Goal: Task Accomplishment & Management: Manage account settings

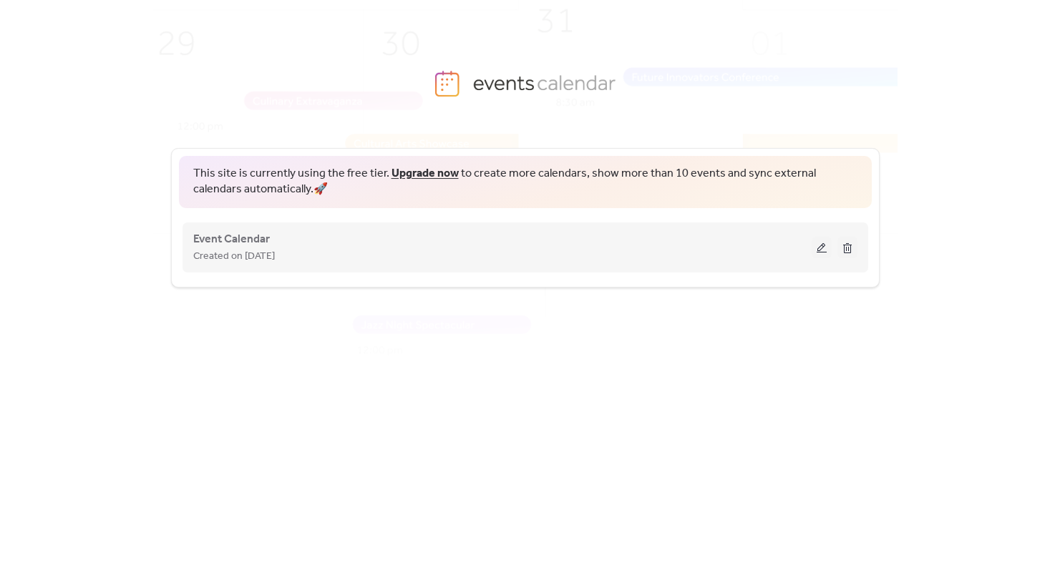
click at [813, 238] on button at bounding box center [821, 247] width 20 height 21
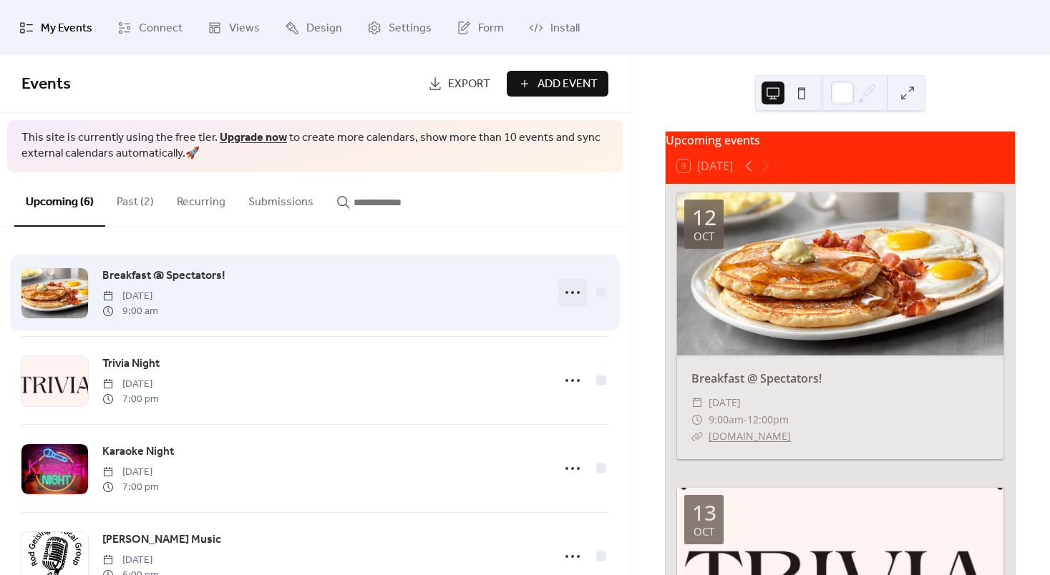
click at [572, 296] on icon at bounding box center [572, 292] width 23 height 23
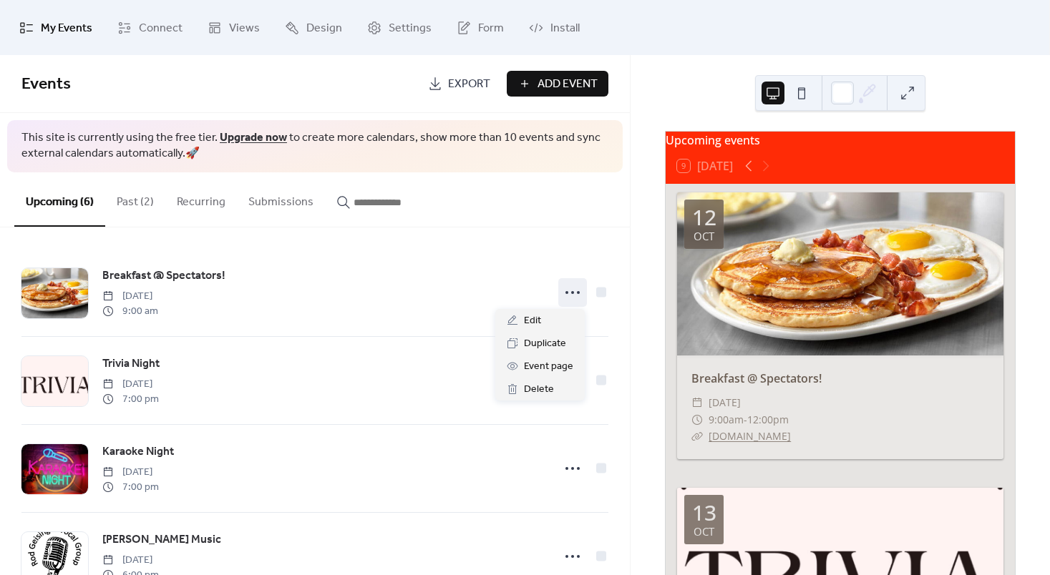
click at [584, 200] on div "Upcoming (6) Past (2) Recurring Submissions" at bounding box center [315, 199] width 630 height 55
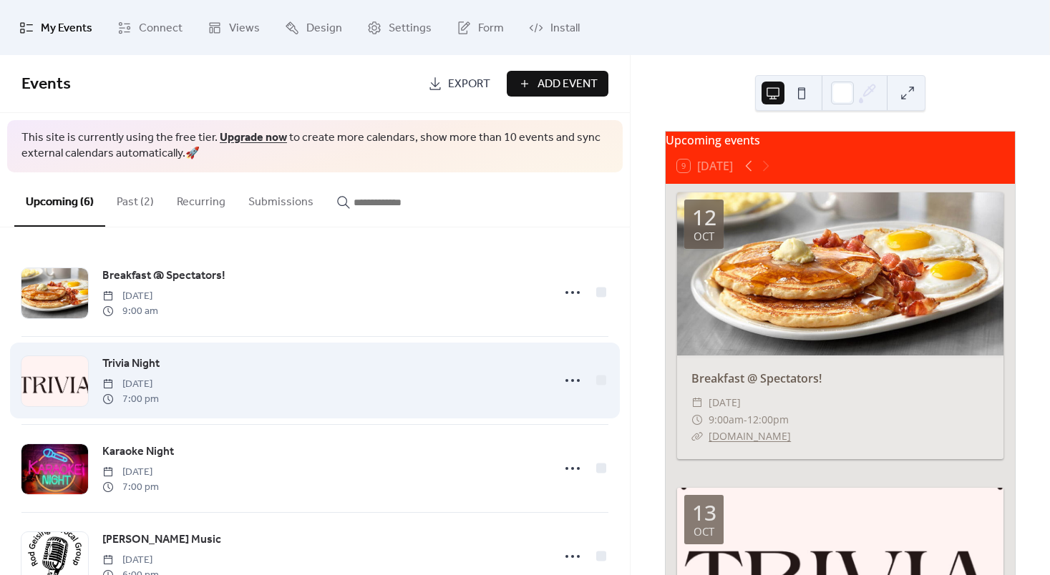
scroll to position [223, 0]
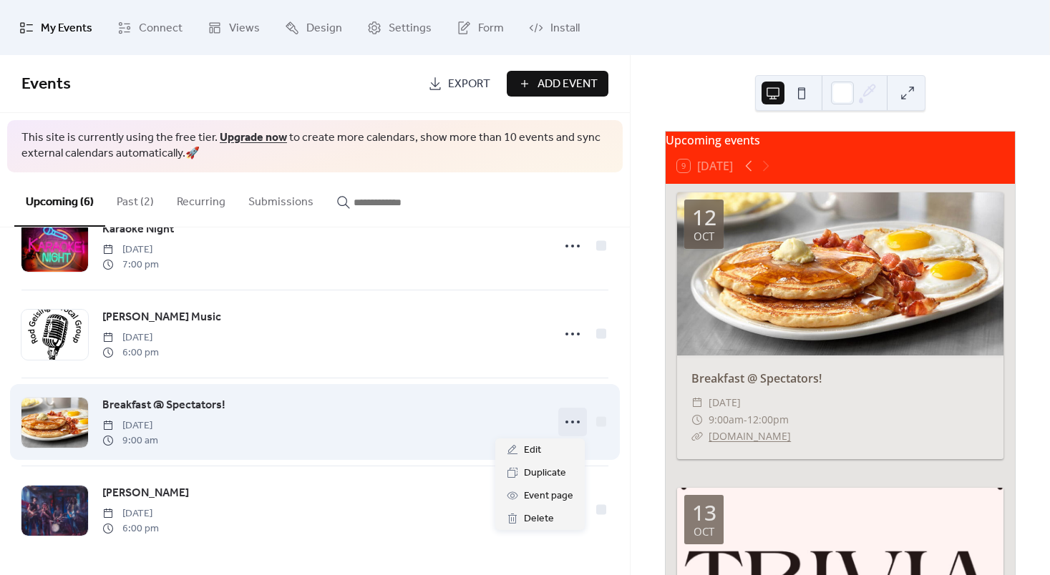
click at [564, 429] on icon at bounding box center [572, 422] width 23 height 23
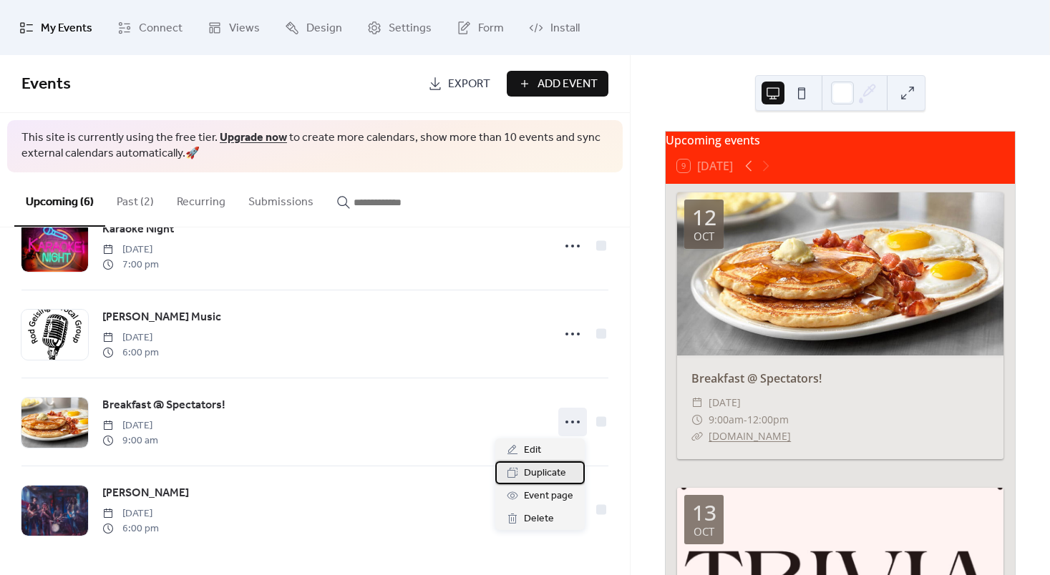
click at [539, 471] on span "Duplicate" at bounding box center [545, 473] width 42 height 17
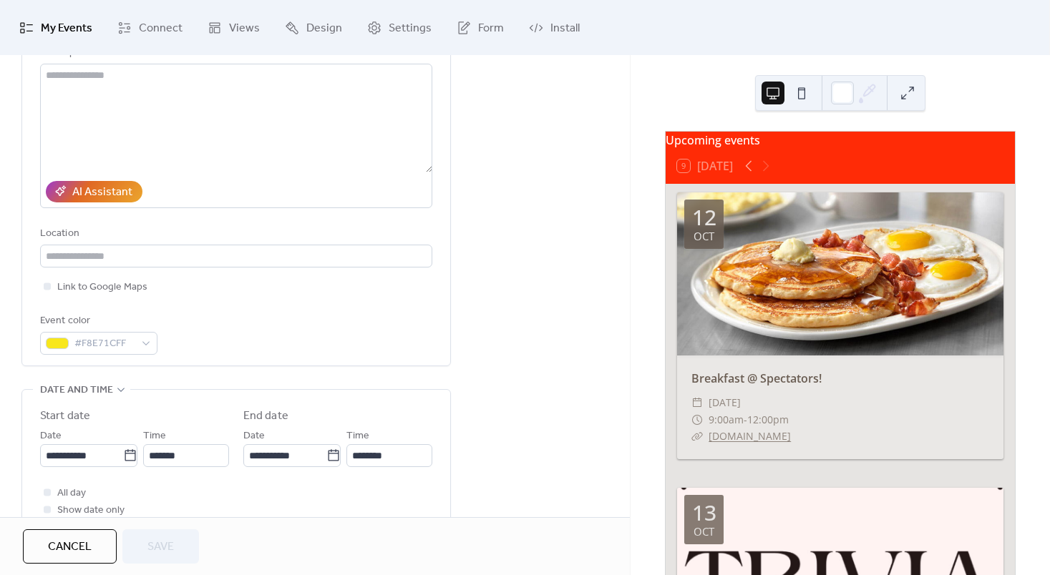
scroll to position [162, 0]
click at [123, 452] on icon at bounding box center [130, 455] width 14 height 14
click at [119, 452] on input "**********" at bounding box center [81, 455] width 83 height 23
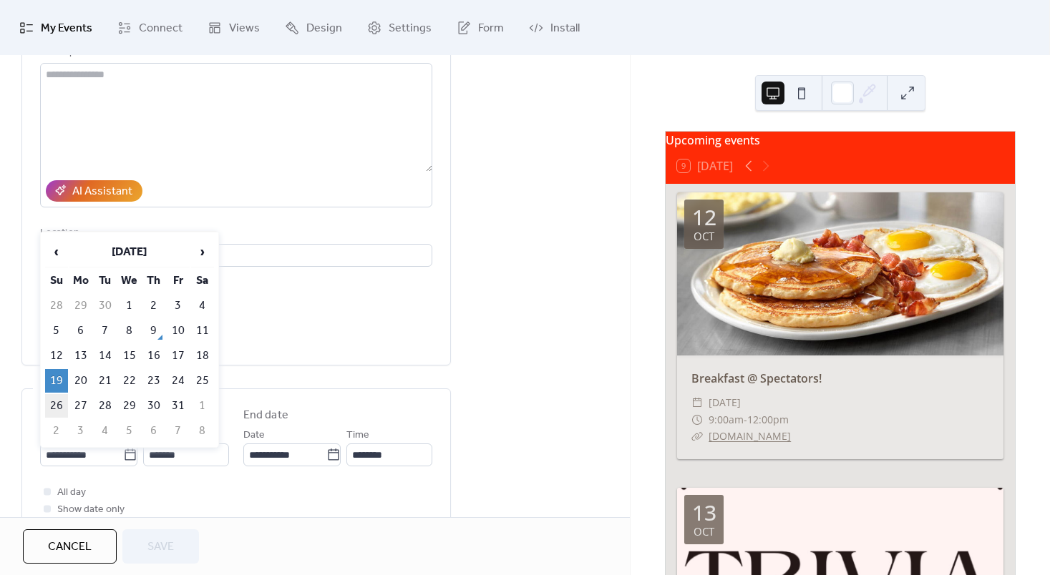
click at [59, 401] on td "26" at bounding box center [56, 406] width 23 height 24
type input "**********"
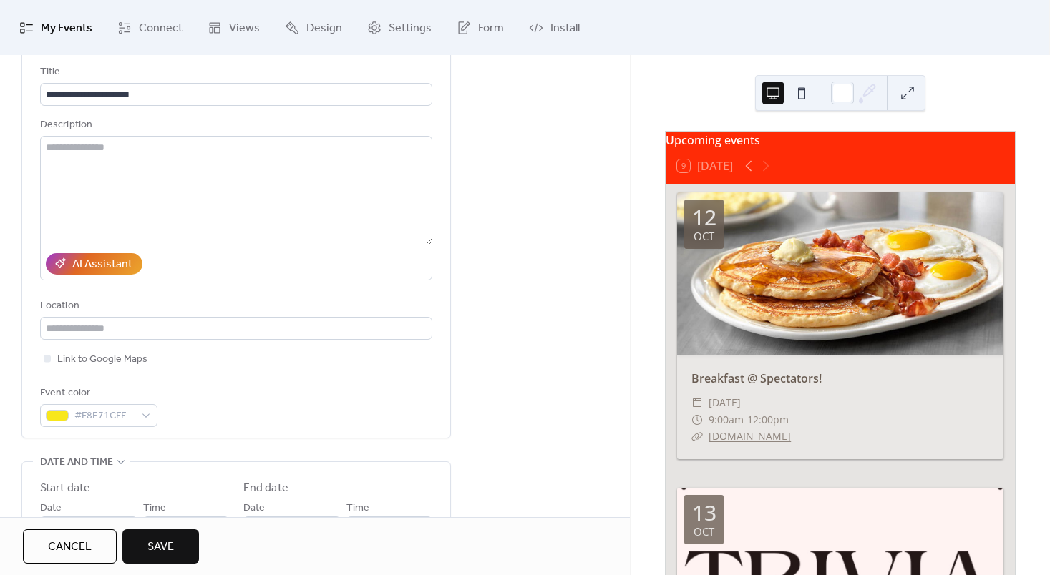
scroll to position [0, 0]
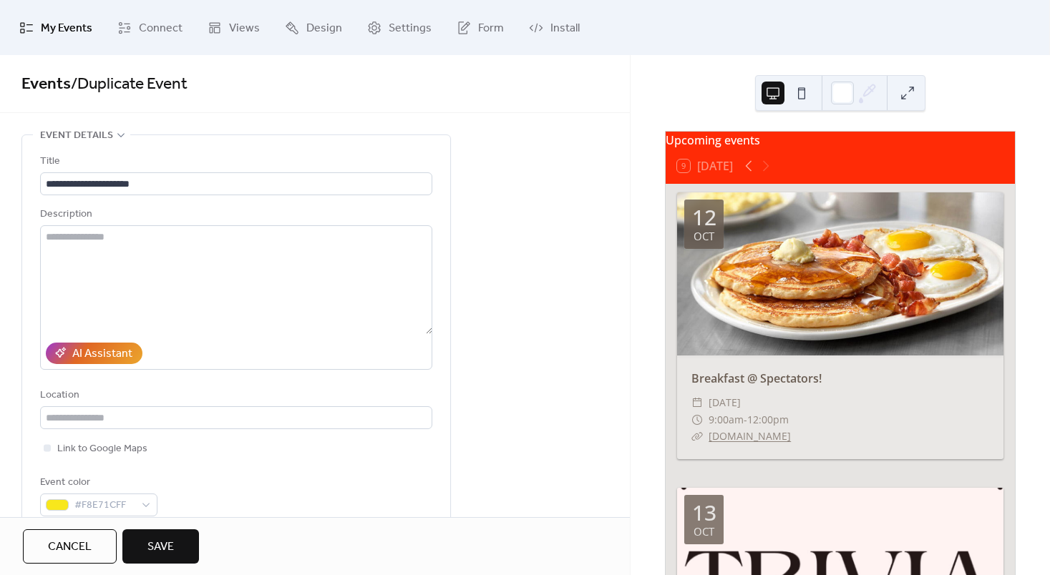
click at [185, 547] on button "Save" at bounding box center [160, 546] width 77 height 34
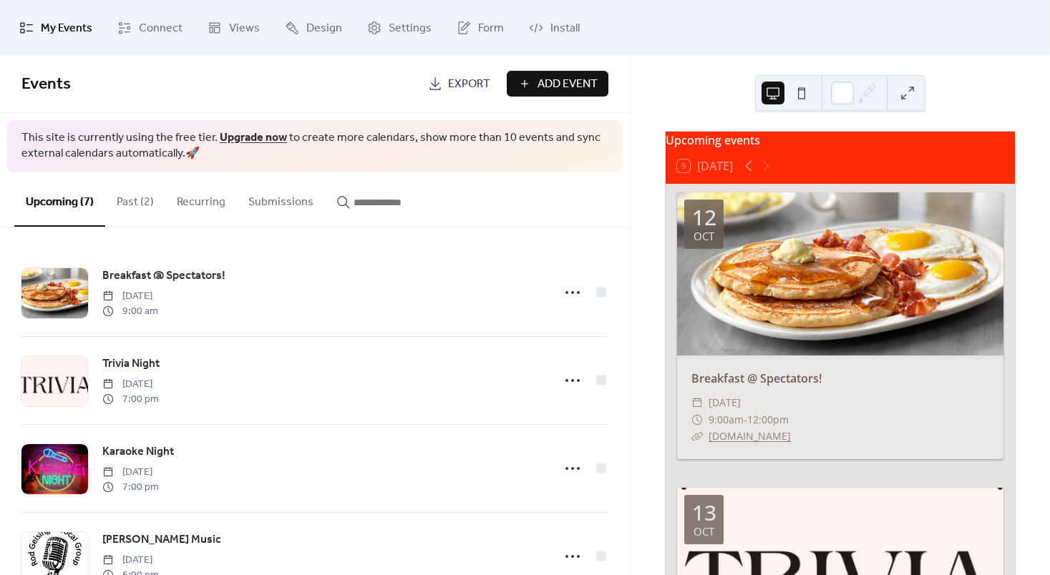
click at [135, 195] on button "Past (2)" at bounding box center [135, 198] width 60 height 53
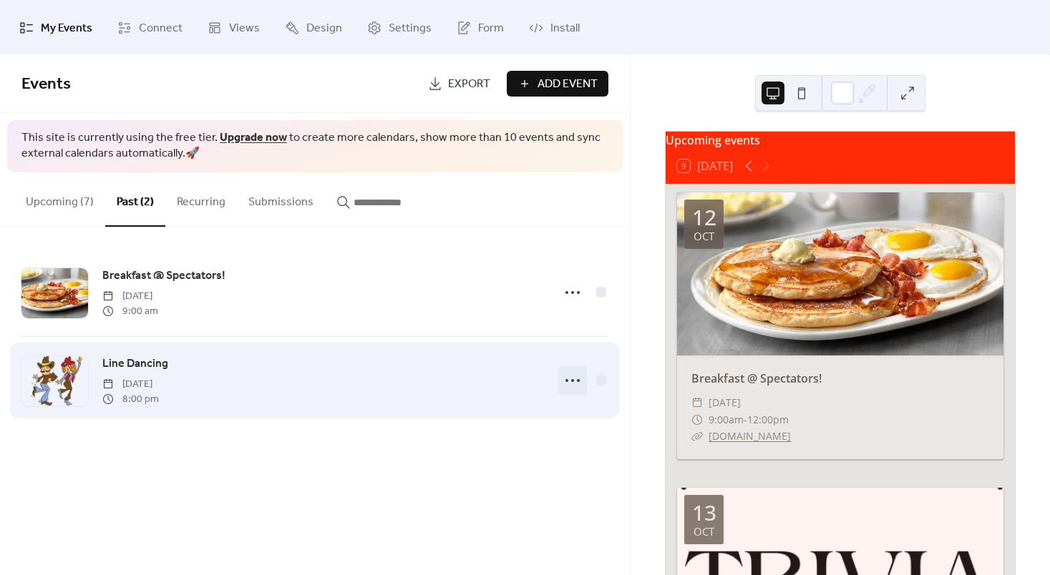
click at [572, 381] on circle at bounding box center [572, 380] width 3 height 3
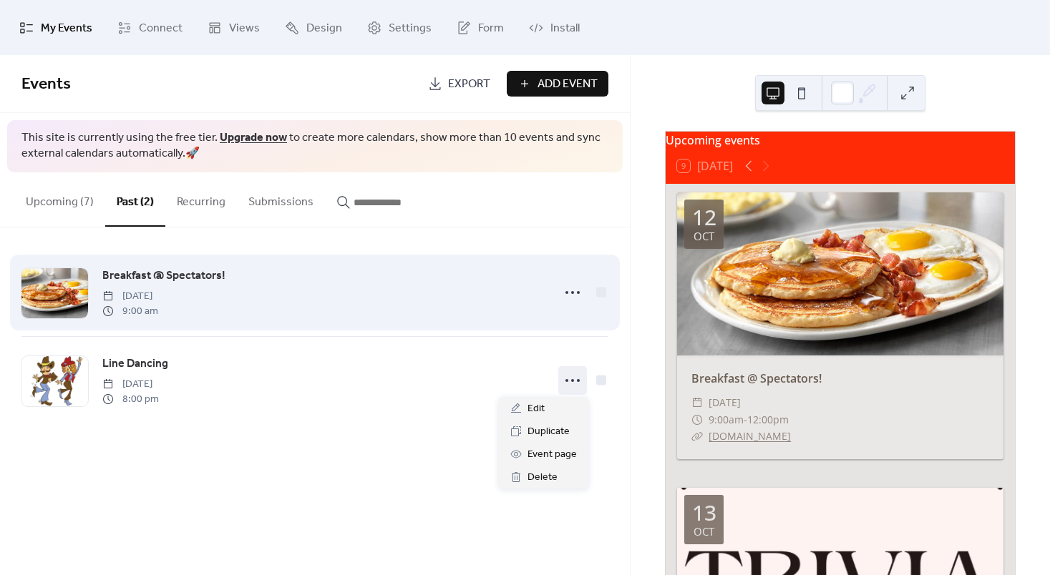
click at [607, 278] on div at bounding box center [583, 292] width 50 height 29
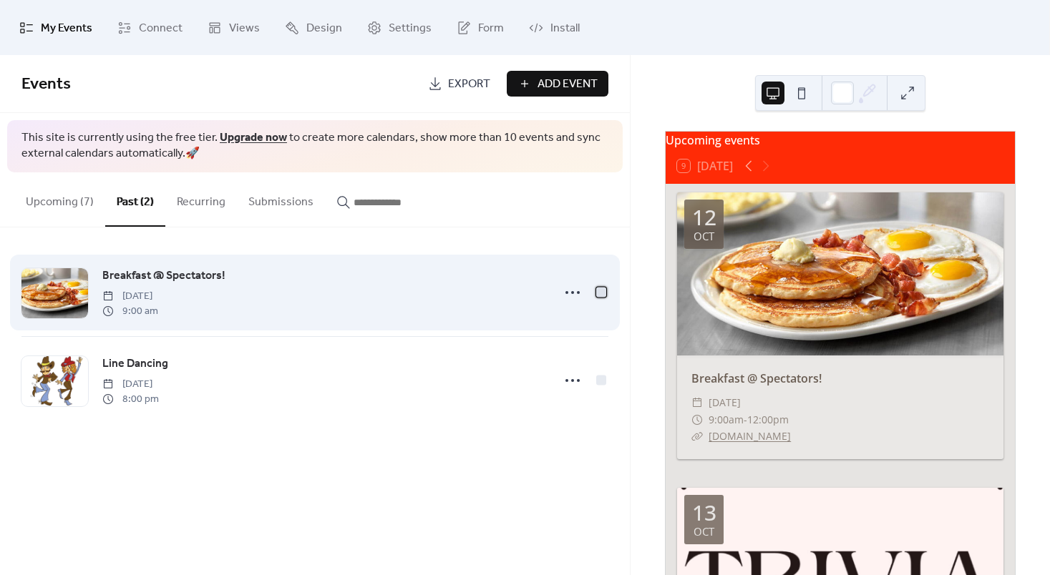
click at [605, 288] on div at bounding box center [601, 292] width 10 height 10
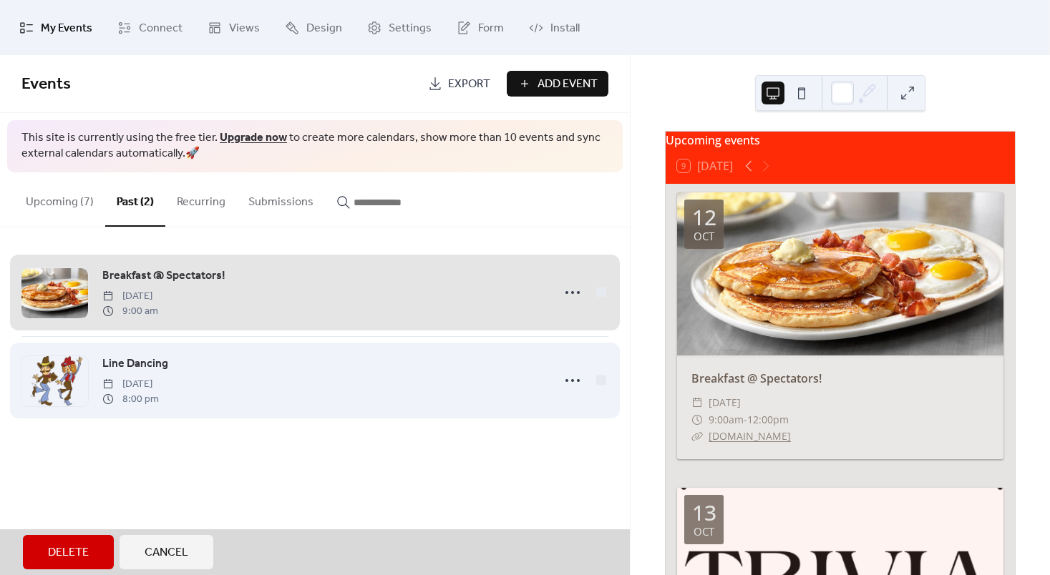
click at [600, 383] on div "Line Dancing Saturday, October 4, 2025 8:00 pm" at bounding box center [314, 380] width 587 height 88
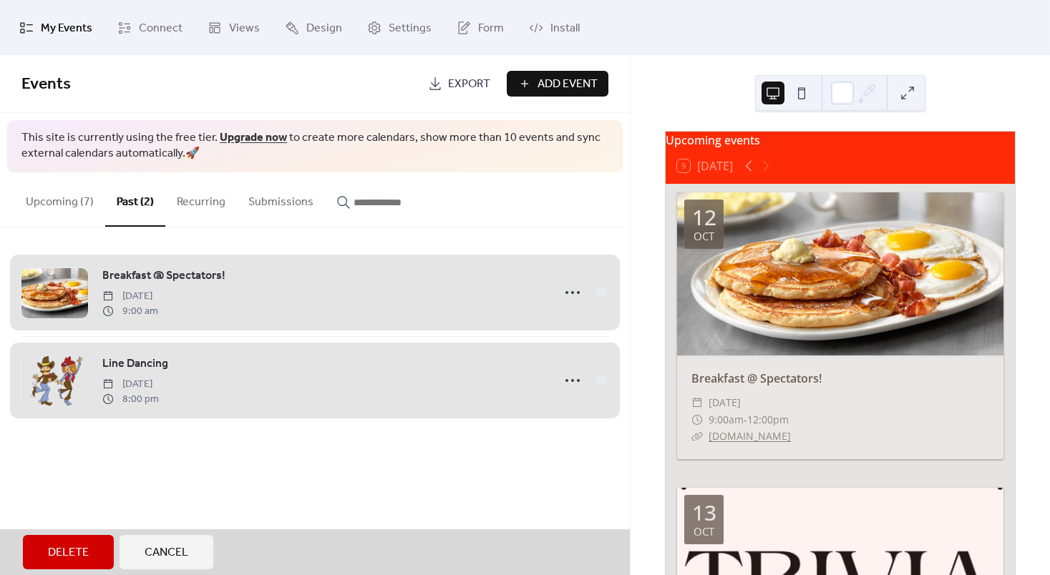
click at [77, 561] on span "Delete" at bounding box center [68, 552] width 41 height 17
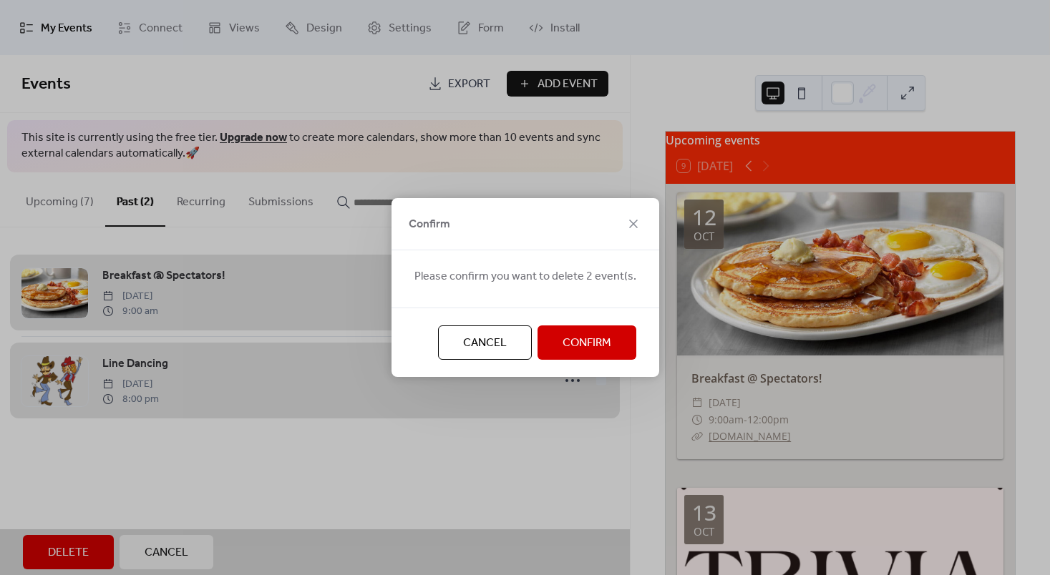
click at [588, 336] on span "Confirm" at bounding box center [586, 343] width 49 height 17
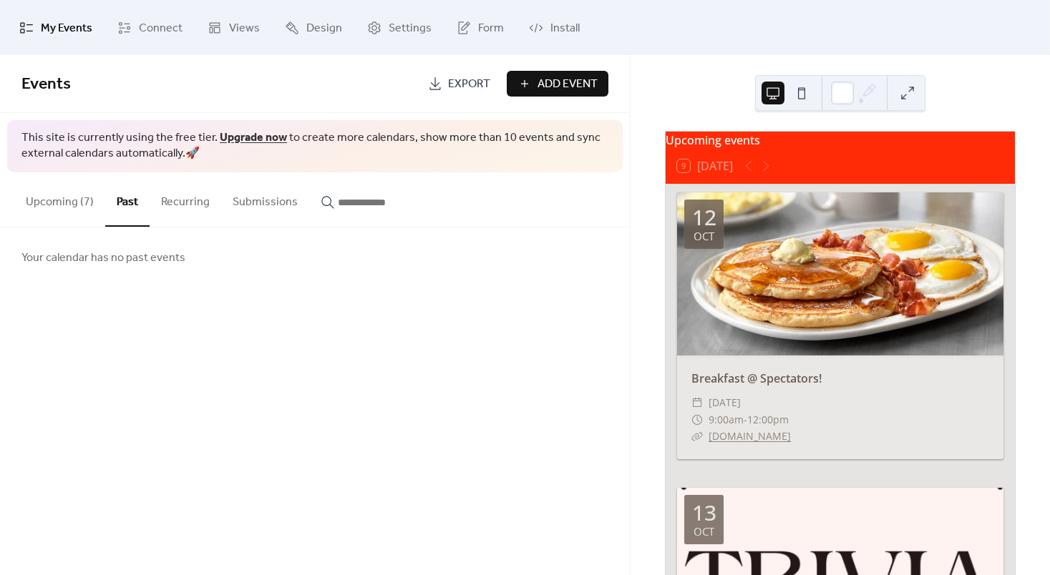
click at [36, 209] on button "Upcoming (7)" at bounding box center [59, 198] width 91 height 53
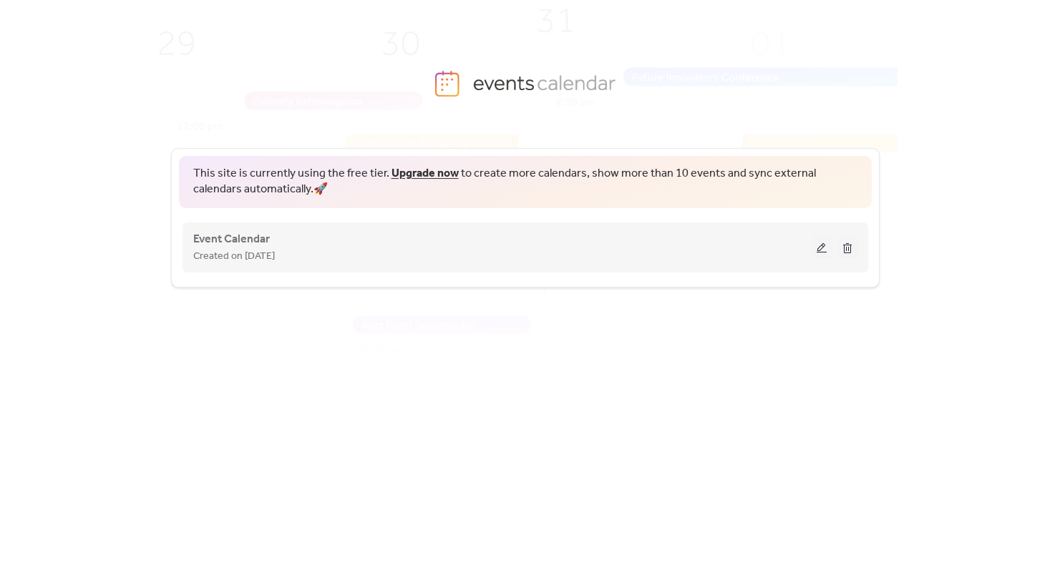
click at [813, 249] on button at bounding box center [821, 247] width 20 height 21
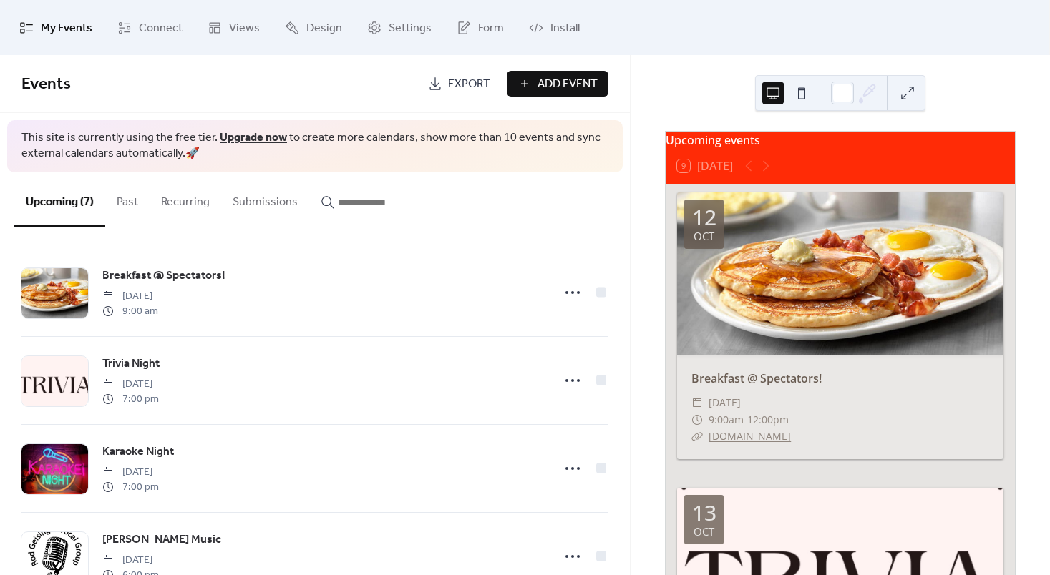
click at [572, 80] on span "Add Event" at bounding box center [567, 84] width 60 height 17
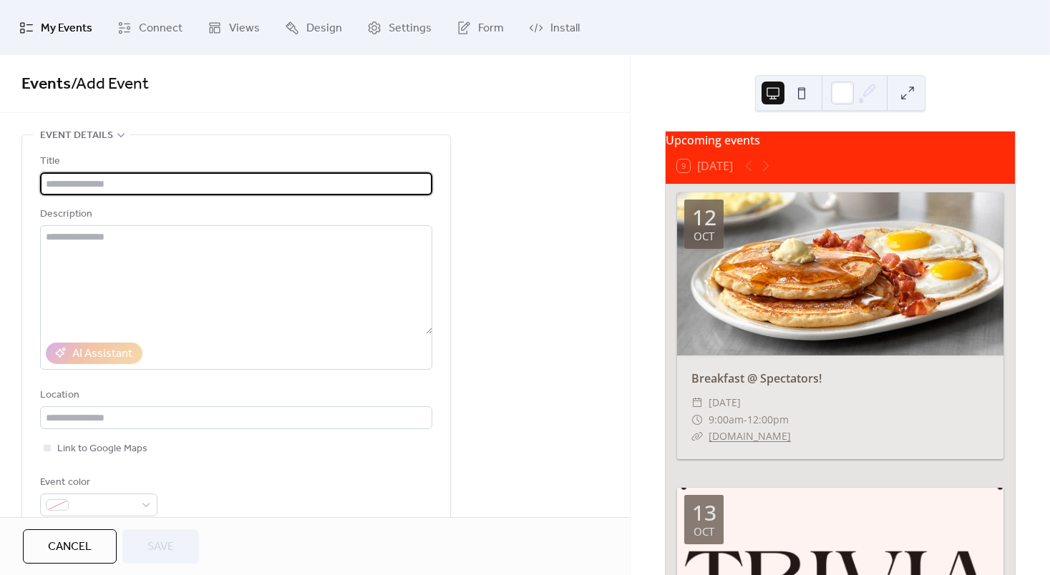
click at [334, 190] on input "text" at bounding box center [236, 183] width 392 height 23
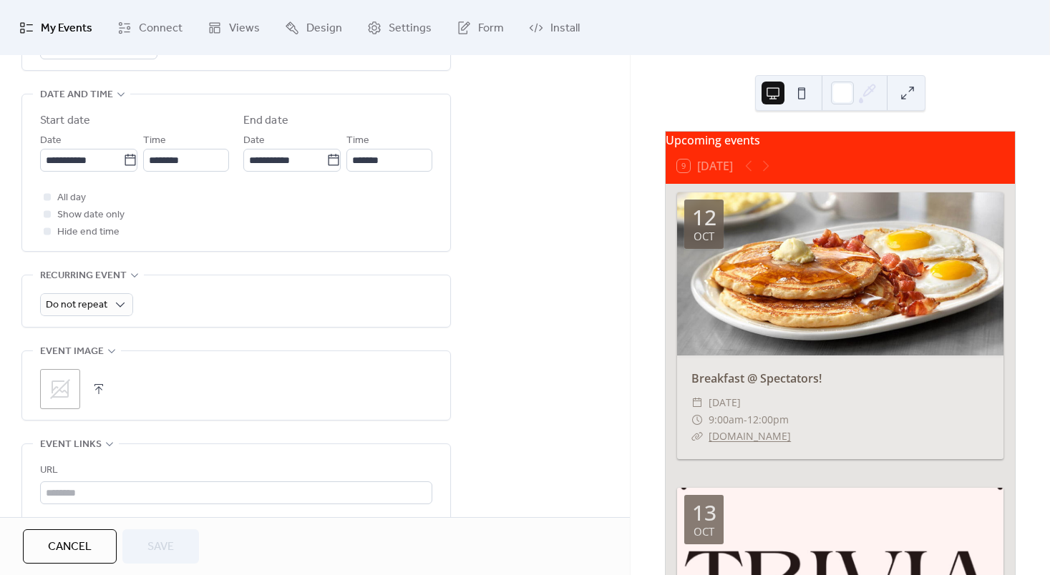
scroll to position [466, 0]
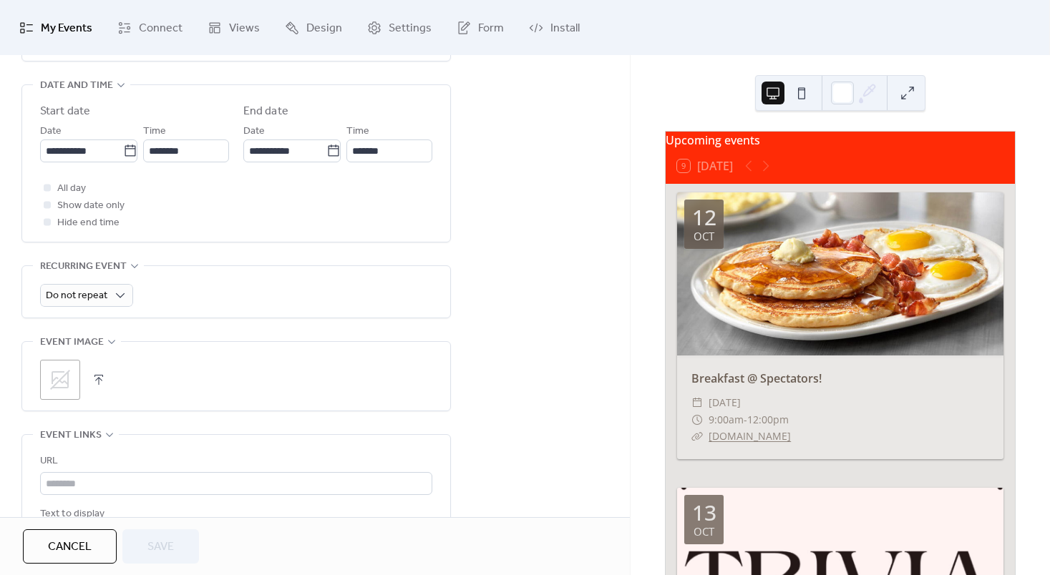
click at [59, 368] on icon at bounding box center [60, 379] width 23 height 23
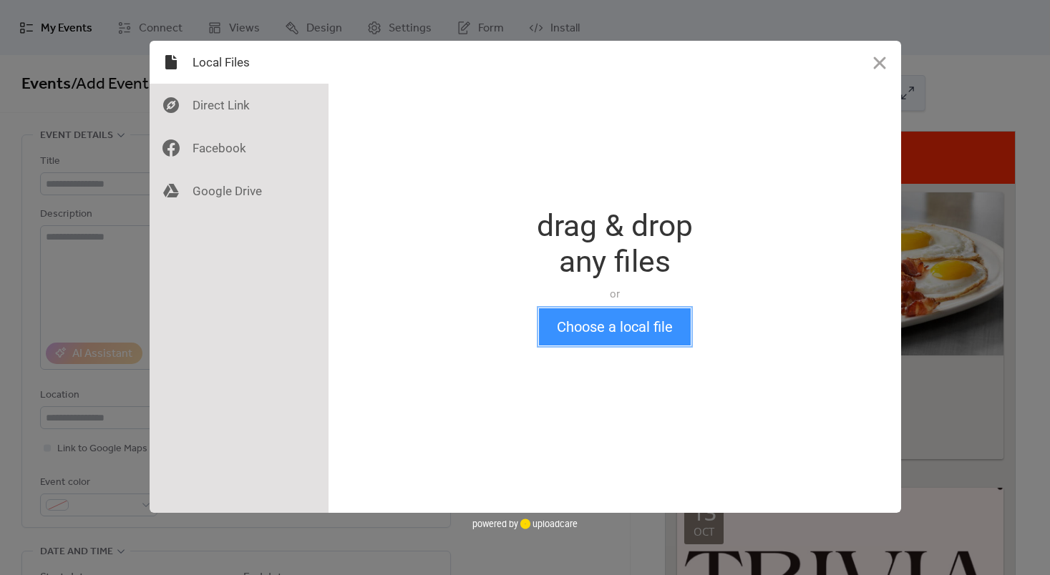
click at [600, 327] on button "Choose a local file" at bounding box center [615, 326] width 152 height 37
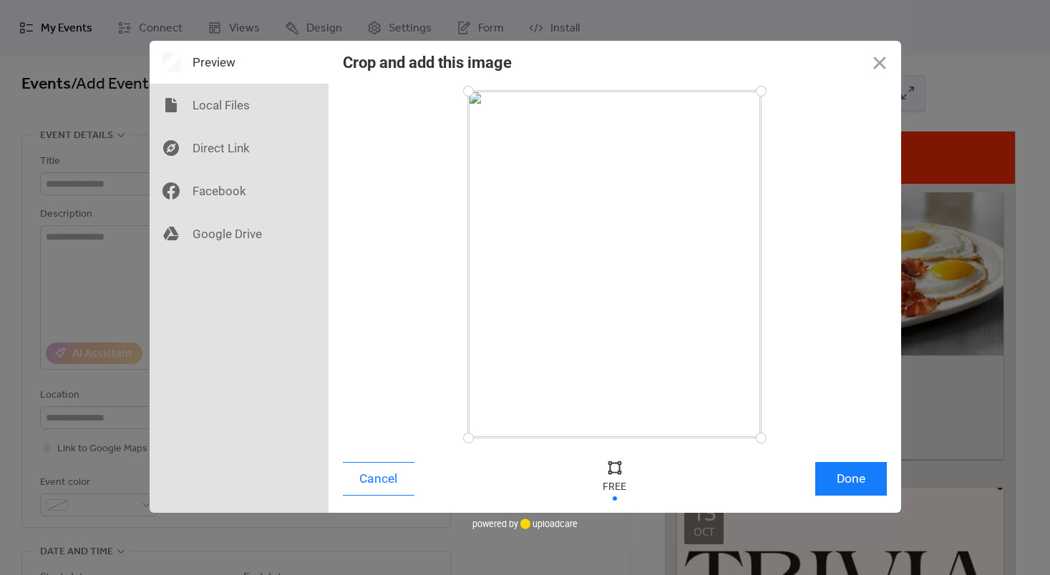
drag, startPoint x: 641, startPoint y: 431, endPoint x: 675, endPoint y: 266, distance: 168.7
click at [675, 266] on div at bounding box center [614, 264] width 293 height 347
click at [879, 484] on button "Done" at bounding box center [851, 479] width 72 height 34
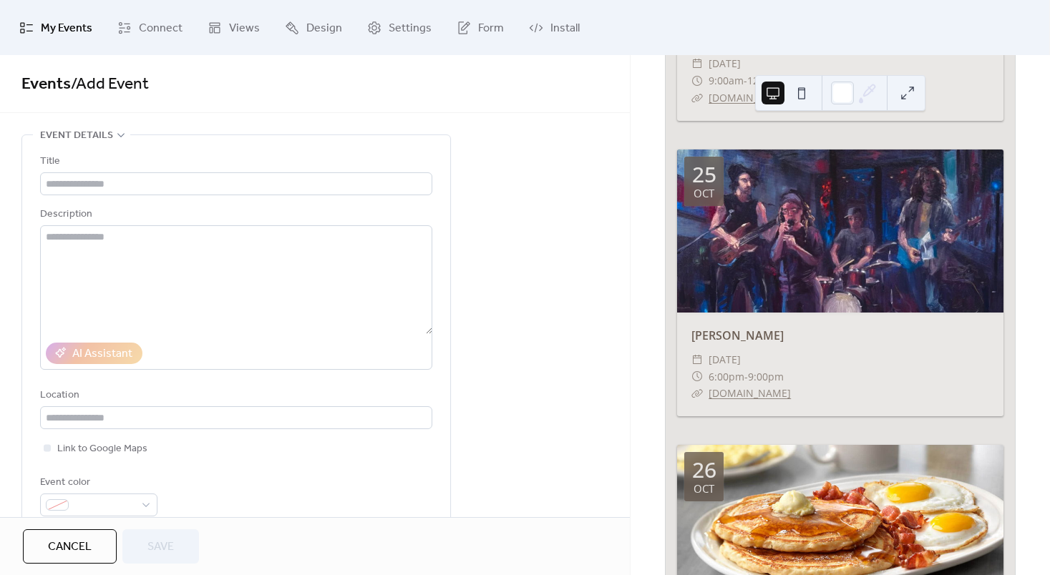
scroll to position [1651, 0]
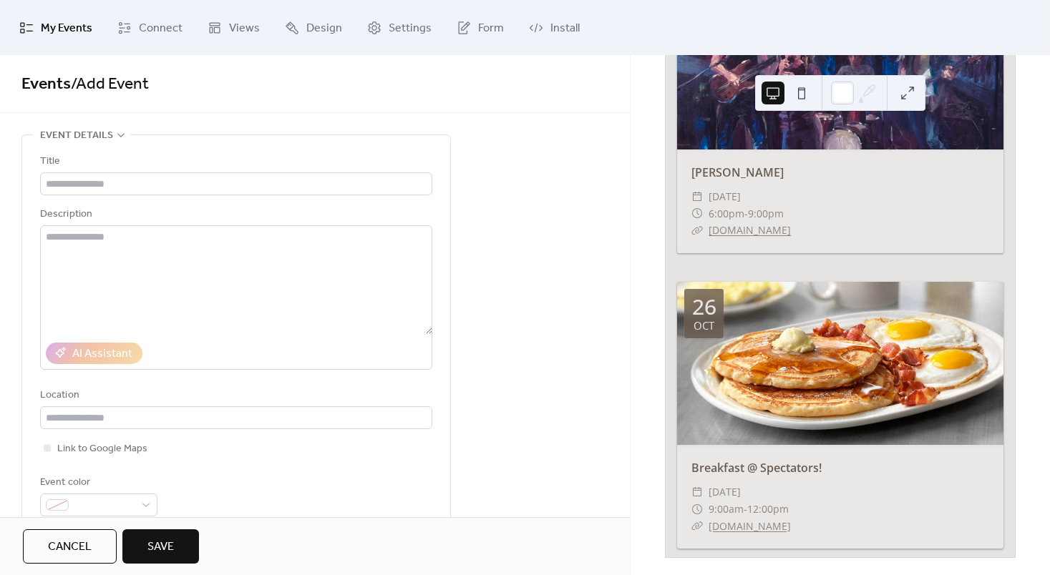
click at [132, 158] on div "Title" at bounding box center [234, 161] width 389 height 17
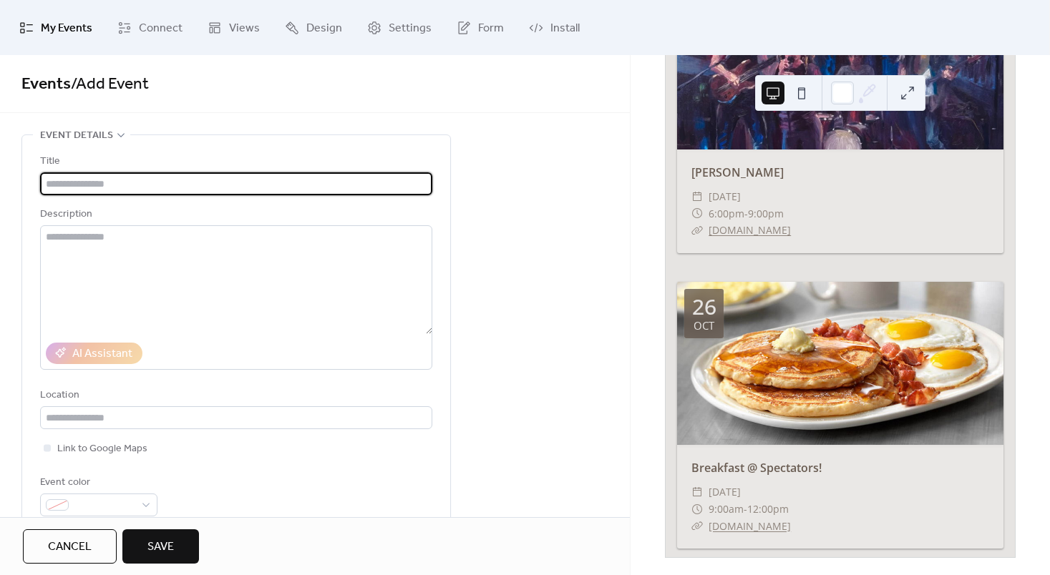
click at [133, 177] on input "text" at bounding box center [236, 183] width 392 height 23
type input "*"
type input "**********"
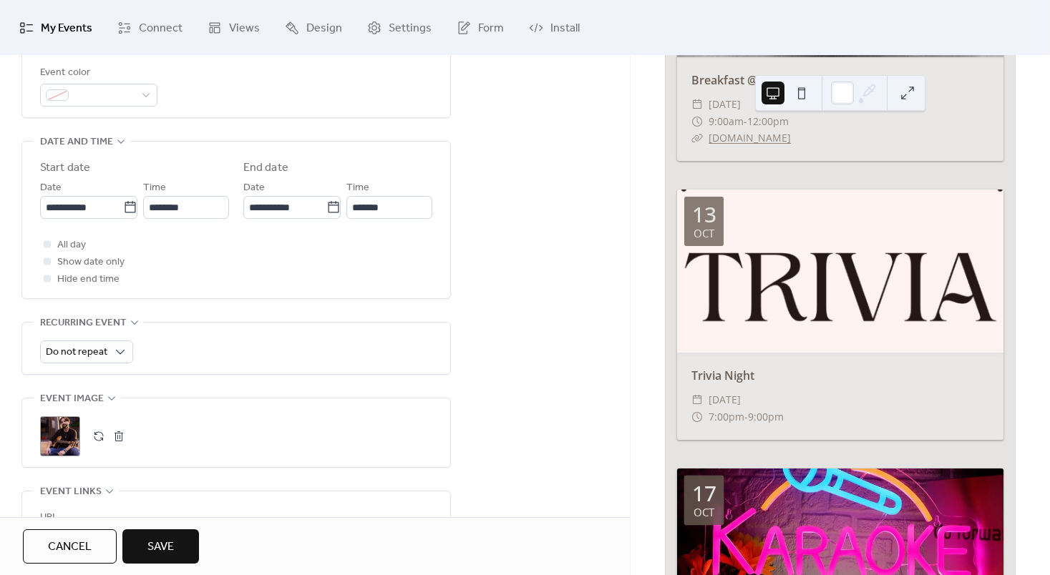
scroll to position [300, 0]
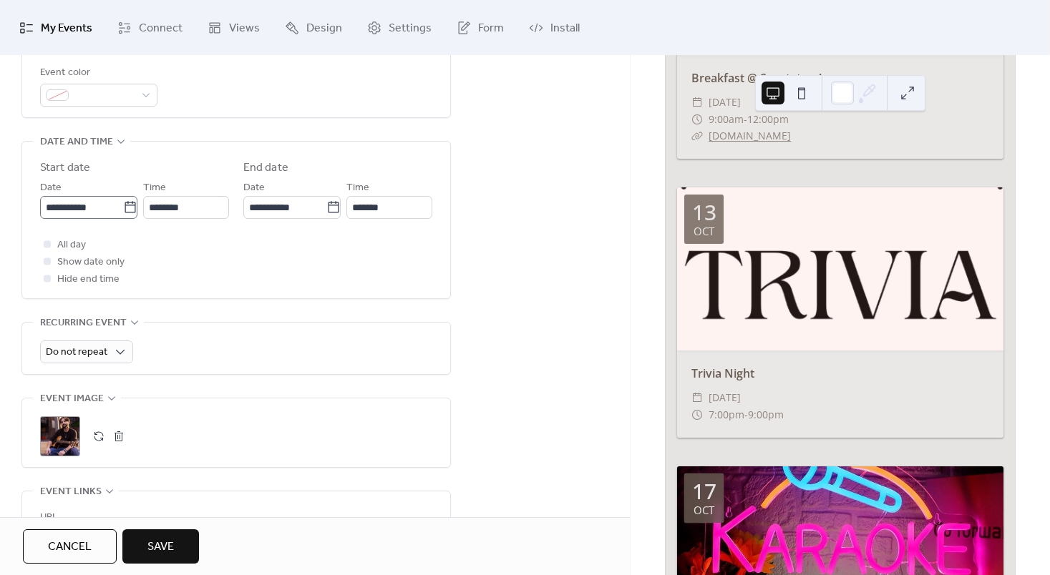
click at [123, 208] on icon at bounding box center [130, 207] width 14 height 14
click at [121, 208] on input "**********" at bounding box center [81, 207] width 83 height 23
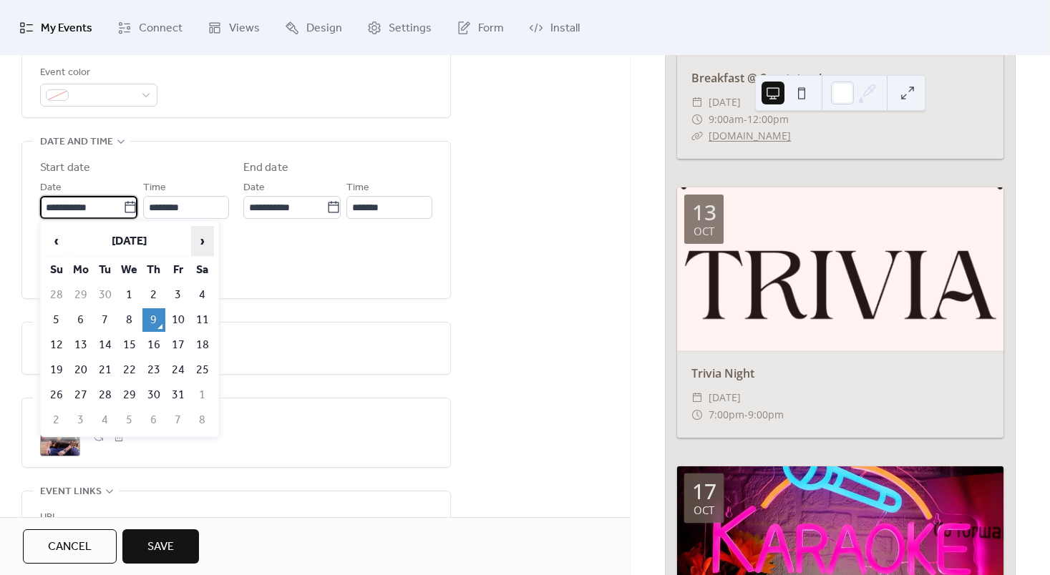
click at [210, 238] on span "›" at bounding box center [202, 241] width 21 height 29
click at [197, 338] on td "15" at bounding box center [202, 345] width 23 height 24
type input "**********"
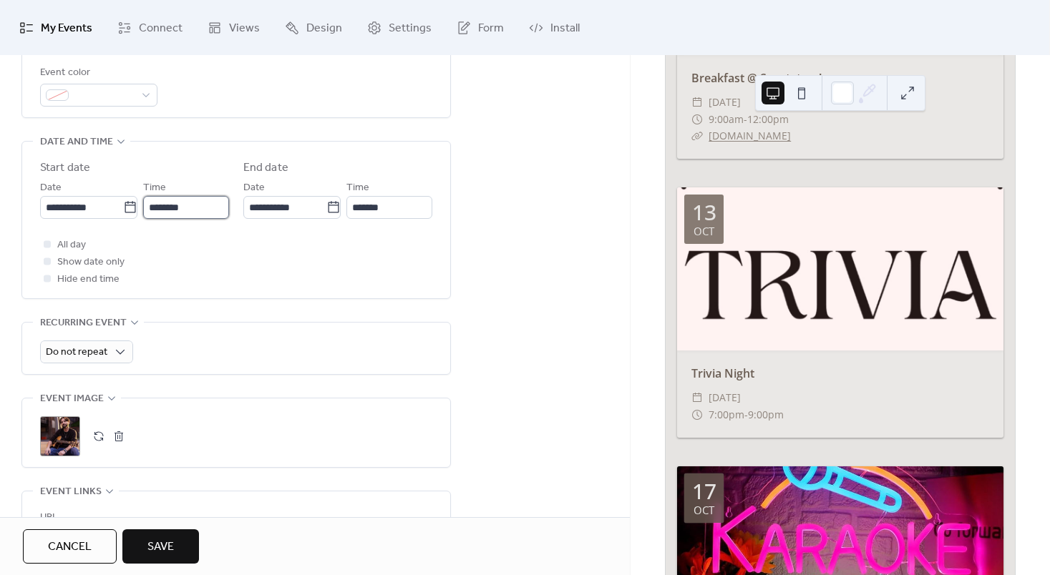
click at [175, 207] on input "********" at bounding box center [186, 207] width 86 height 23
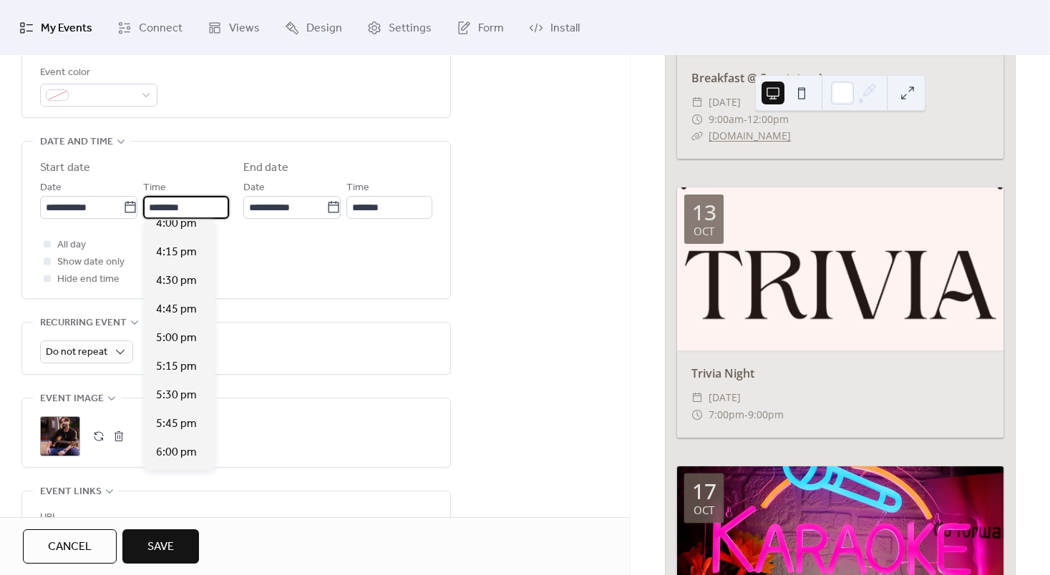
scroll to position [1844, 0]
click at [177, 449] on span "6:00 pm" at bounding box center [176, 451] width 41 height 17
type input "*******"
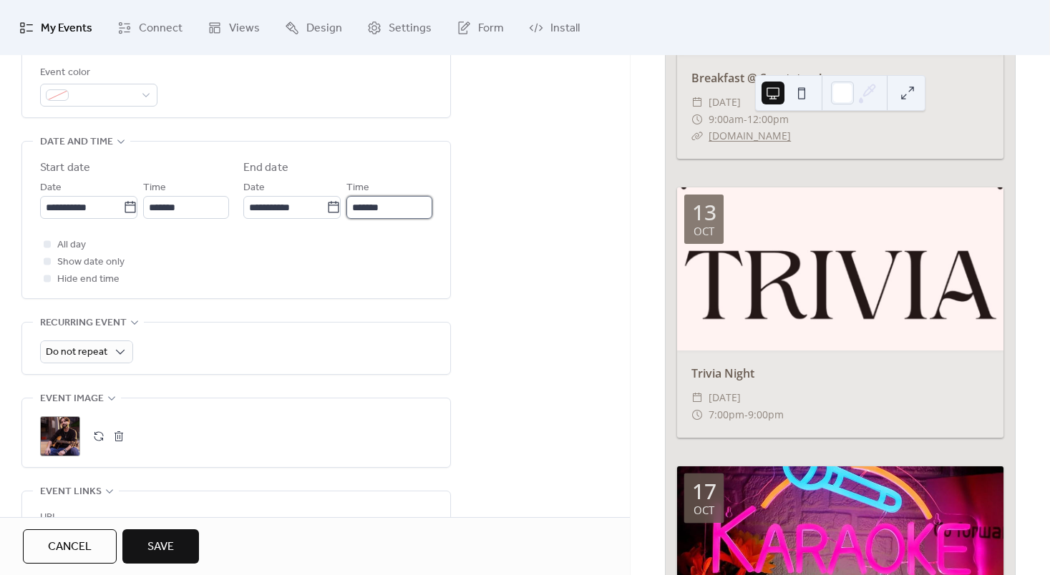
click at [370, 207] on input "*******" at bounding box center [389, 207] width 86 height 23
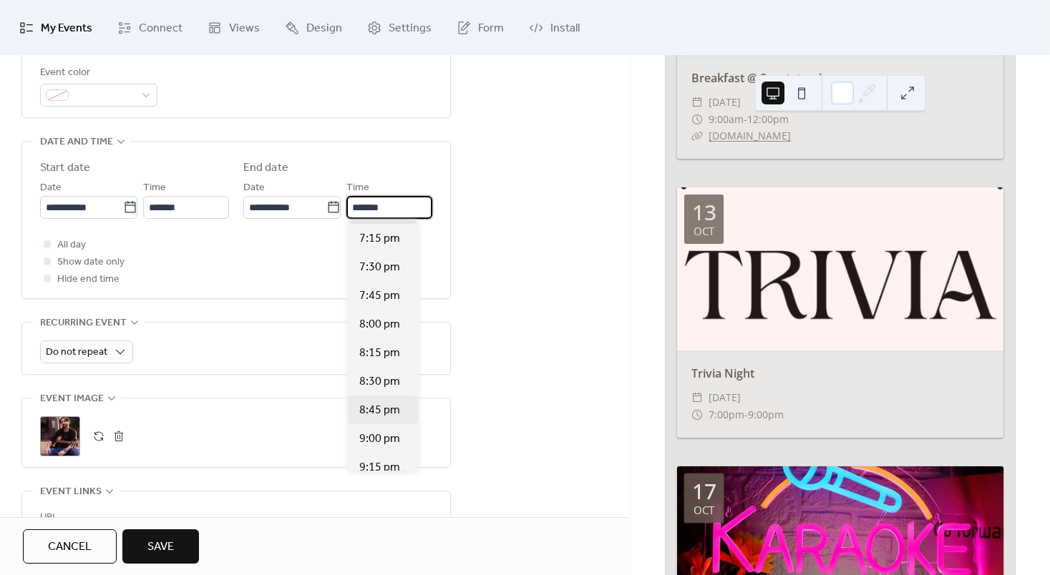
scroll to position [112, 0]
click at [387, 439] on span "9:00 pm" at bounding box center [379, 438] width 41 height 17
type input "*******"
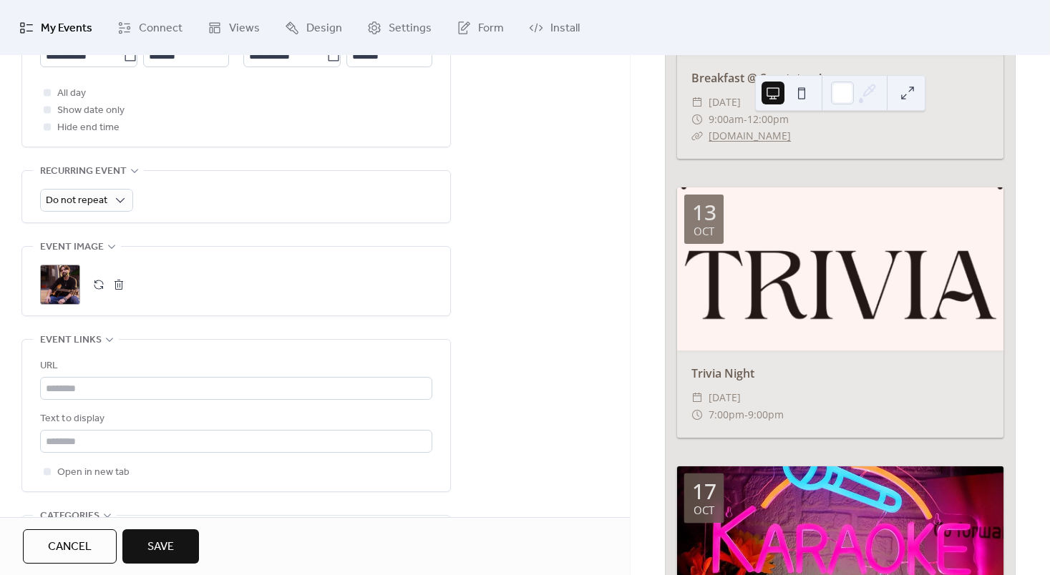
scroll to position [561, 0]
click at [175, 545] on button "Save" at bounding box center [160, 546] width 77 height 34
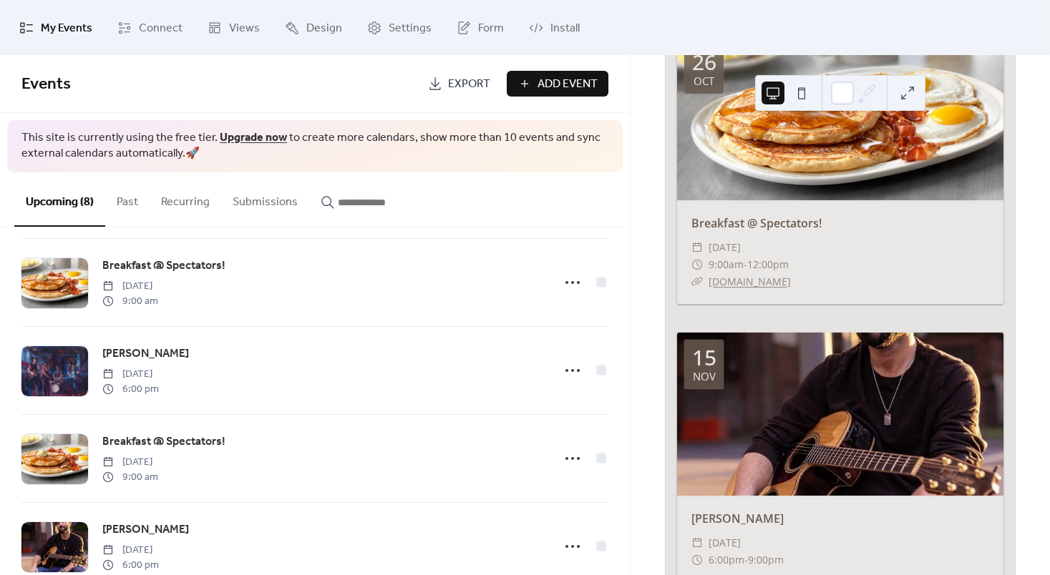
scroll to position [1928, 0]
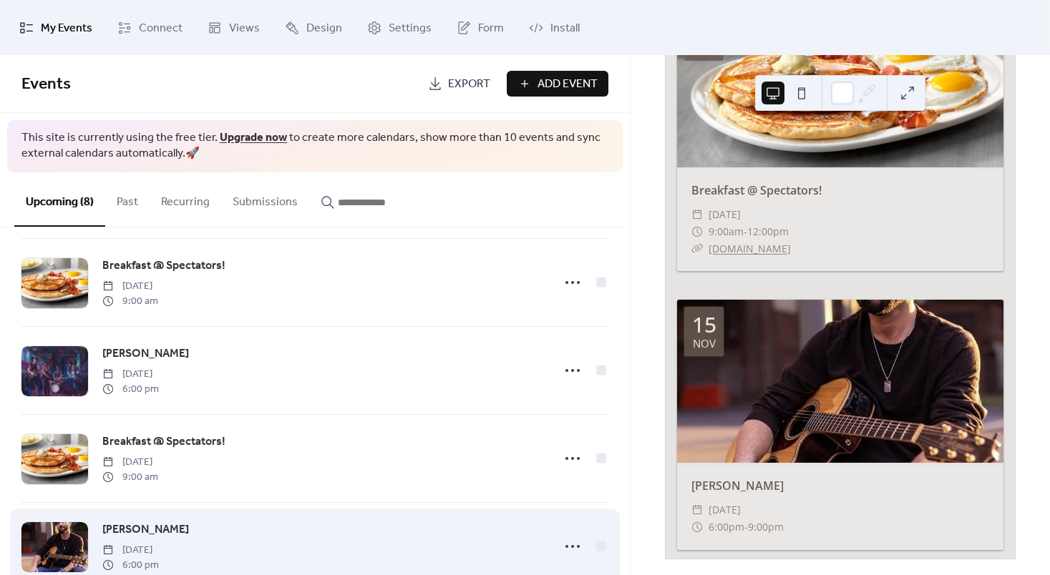
click at [367, 514] on div "[PERSON_NAME] [DATE] 6:00 pm" at bounding box center [314, 546] width 587 height 87
click at [578, 540] on icon at bounding box center [572, 546] width 23 height 23
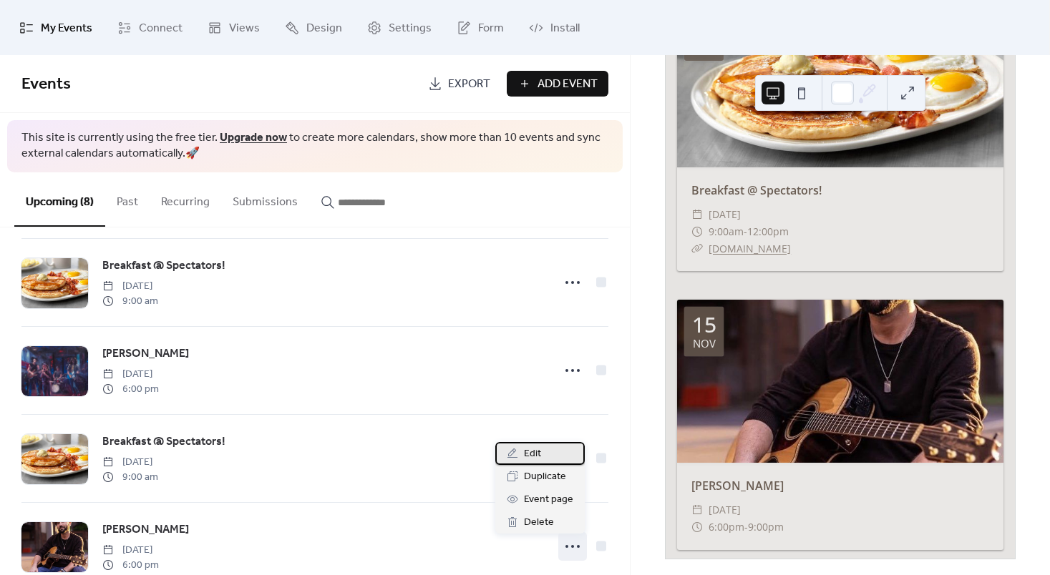
click at [542, 459] on div "Edit" at bounding box center [539, 453] width 89 height 23
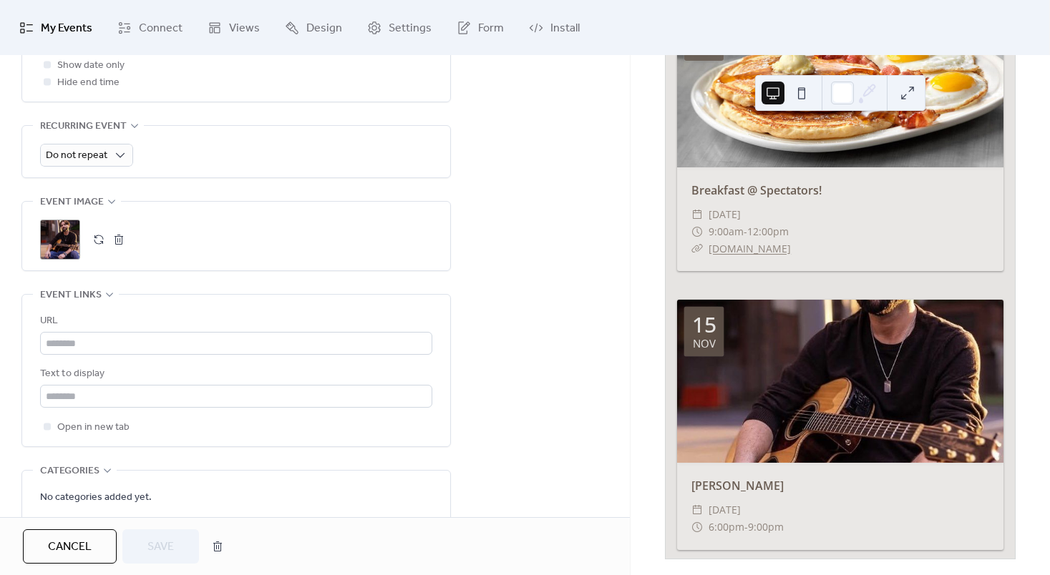
scroll to position [586, 0]
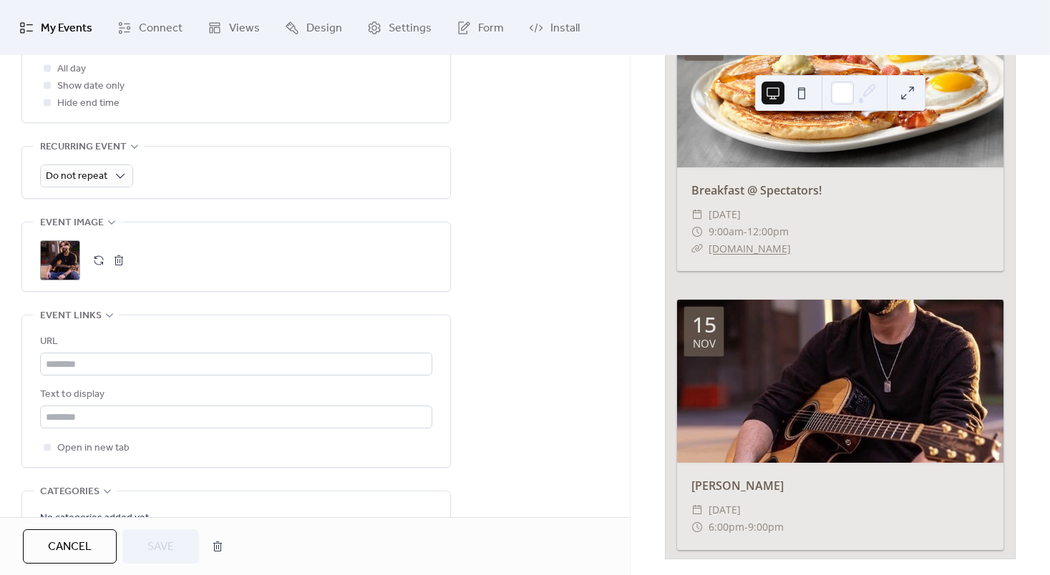
click at [52, 255] on div ";" at bounding box center [60, 260] width 40 height 40
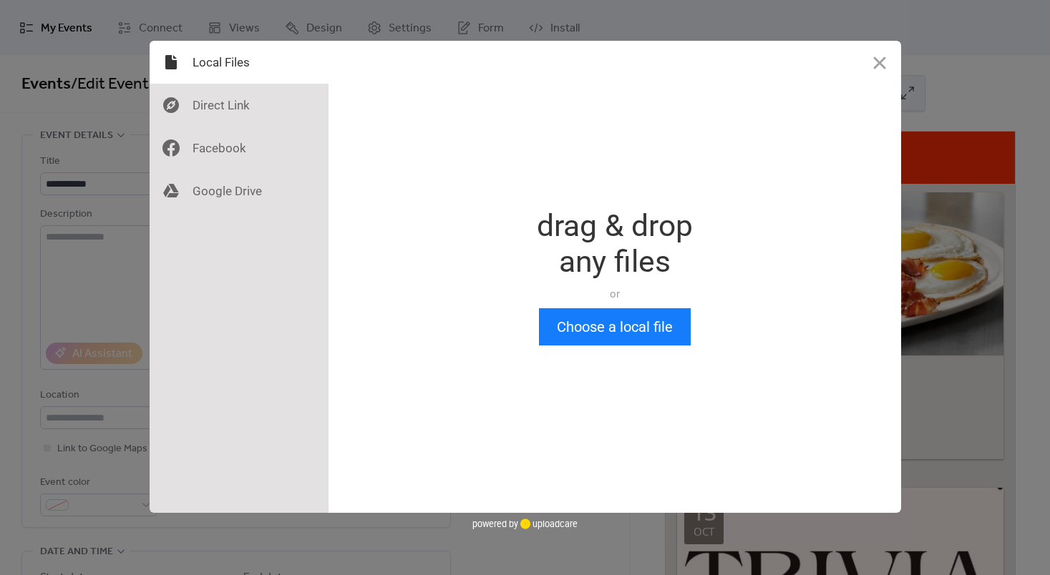
scroll to position [0, 0]
click at [52, 255] on div "Drop a file here drag & drop any files or Upload files from your computer Choos…" at bounding box center [525, 287] width 1050 height 575
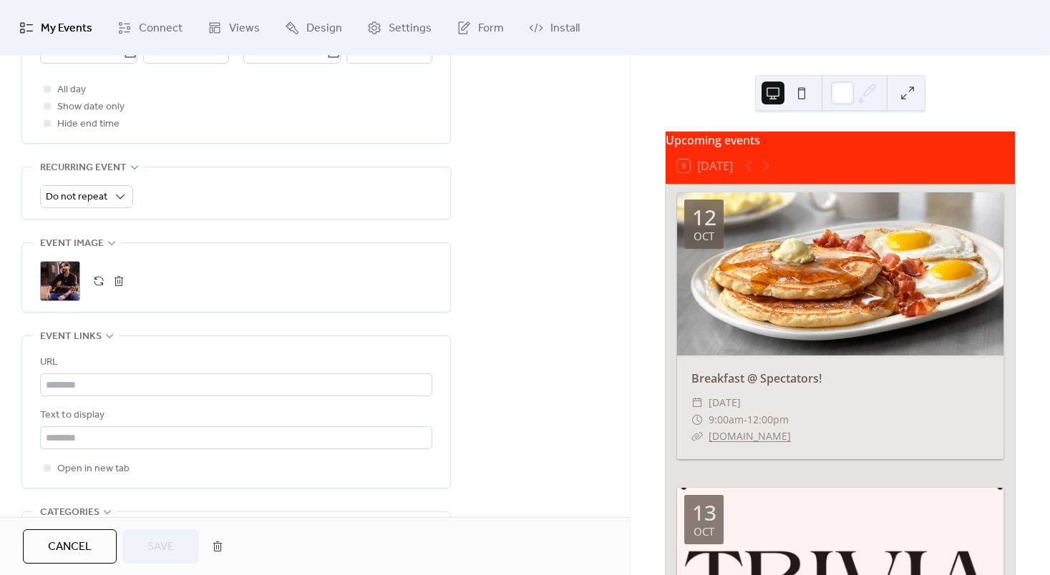
scroll to position [561, 0]
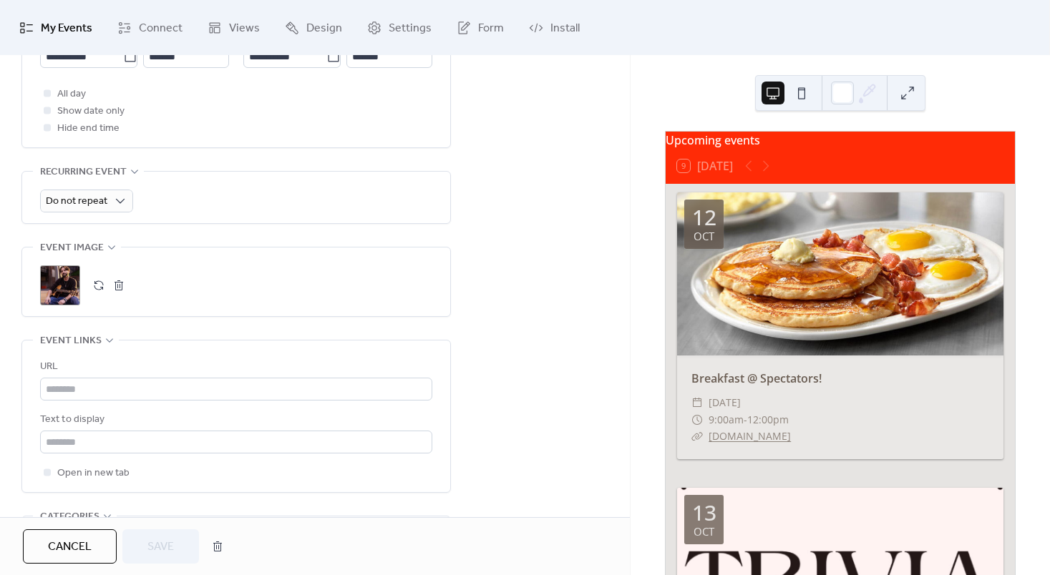
click at [59, 280] on div ";" at bounding box center [60, 285] width 40 height 40
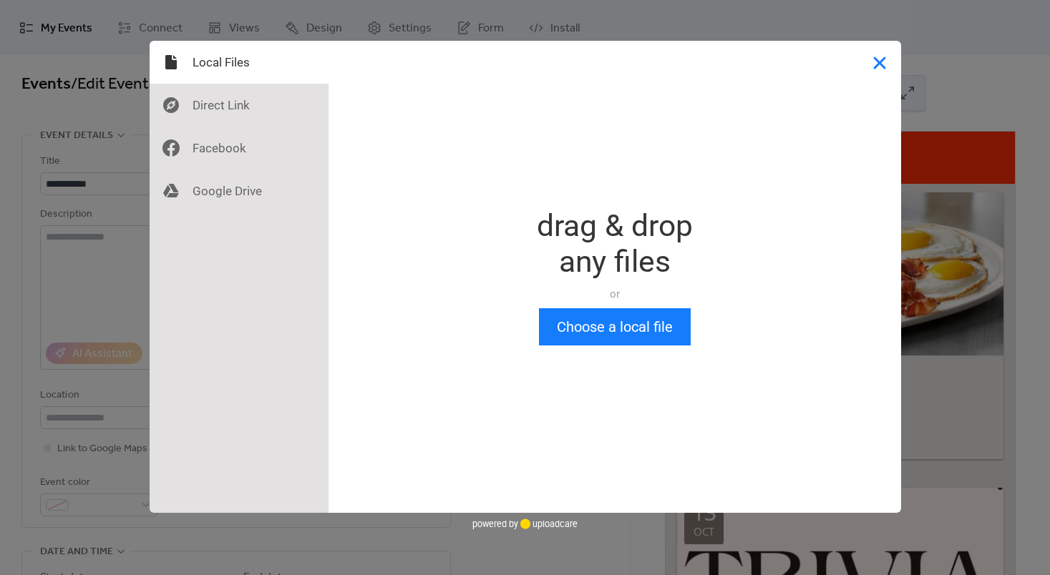
click at [884, 75] on button "Close" at bounding box center [879, 62] width 43 height 43
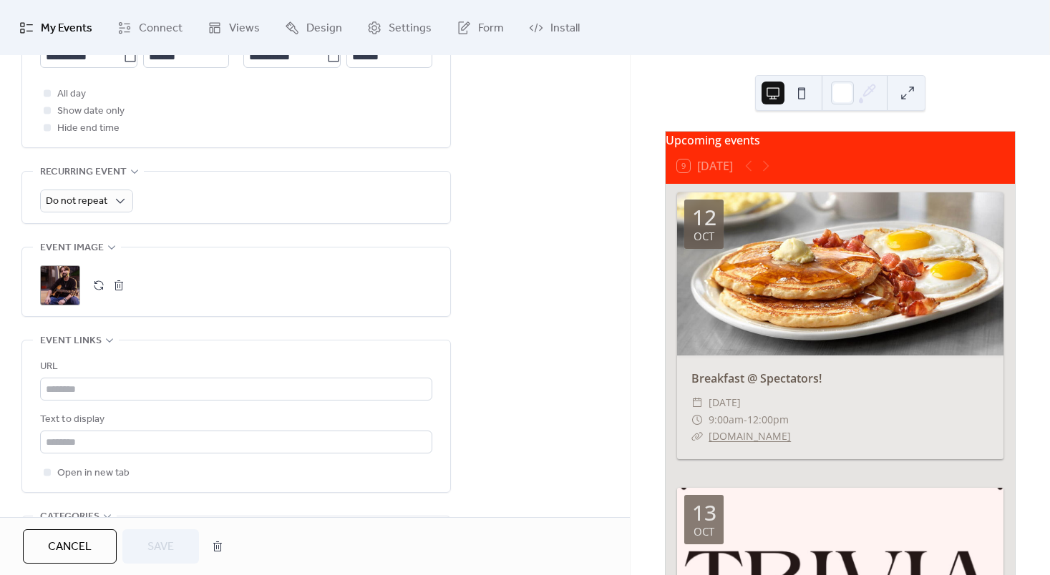
scroll to position [565, 0]
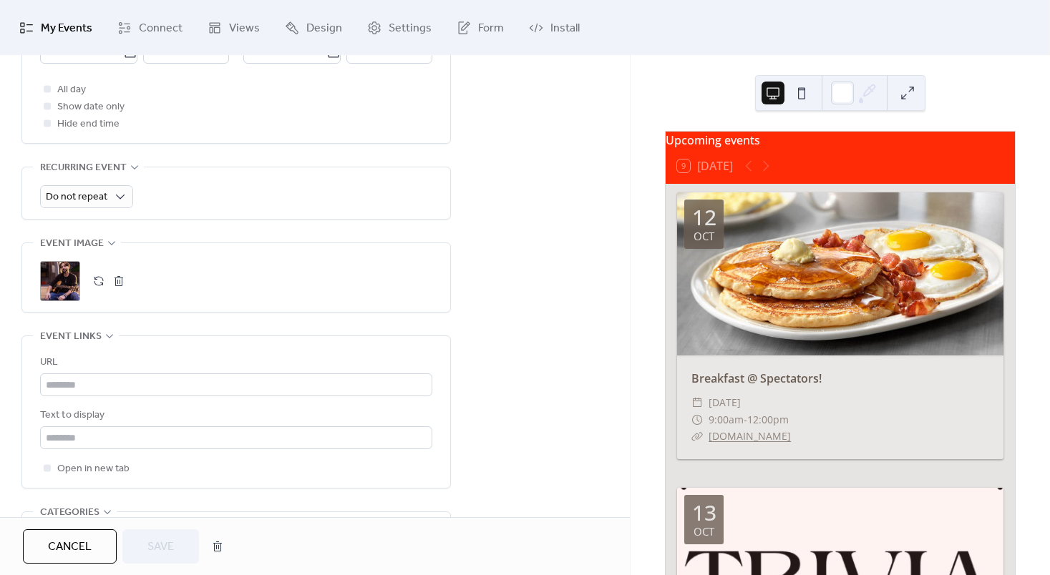
click at [57, 283] on div ";" at bounding box center [60, 281] width 40 height 40
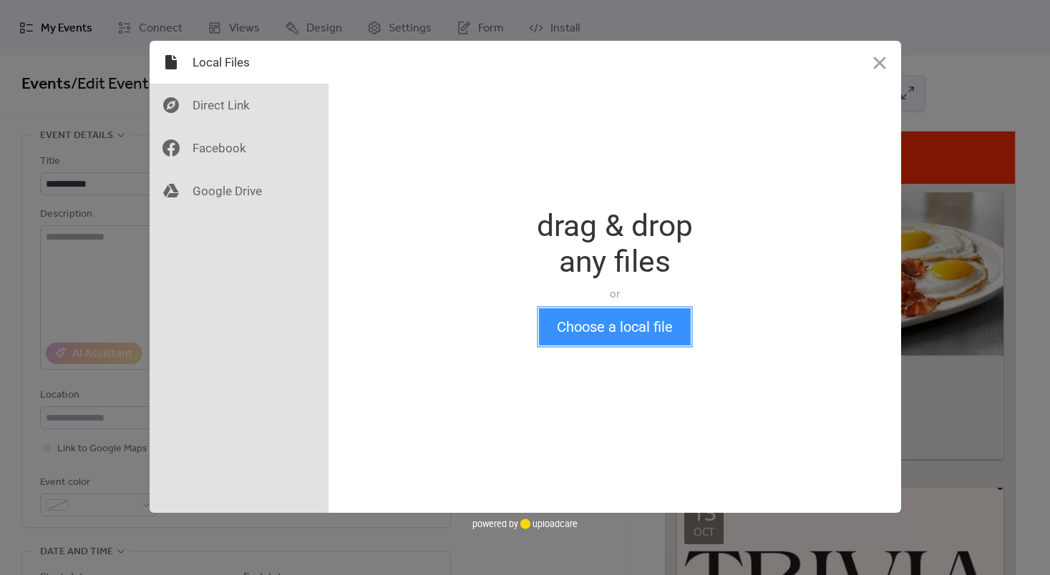
click at [560, 340] on button "Choose a local file" at bounding box center [615, 326] width 152 height 37
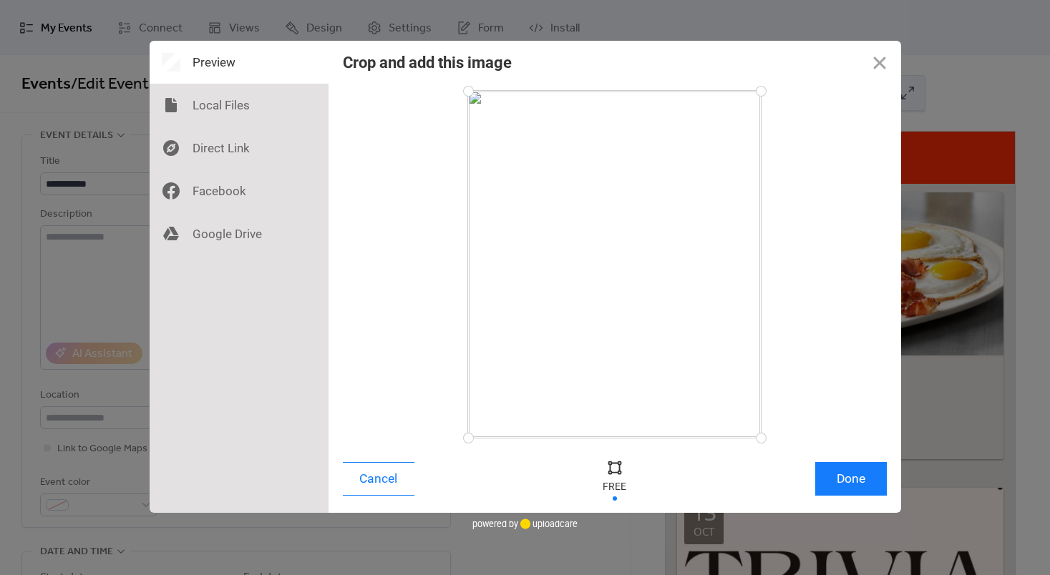
drag, startPoint x: 467, startPoint y: 439, endPoint x: 521, endPoint y: 376, distance: 83.3
click at [481, 426] on div at bounding box center [468, 438] width 25 height 25
drag, startPoint x: 521, startPoint y: 376, endPoint x: 478, endPoint y: 336, distance: 58.2
click at [478, 336] on div at bounding box center [596, 244] width 257 height 306
drag, startPoint x: 473, startPoint y: 394, endPoint x: 473, endPoint y: 313, distance: 80.8
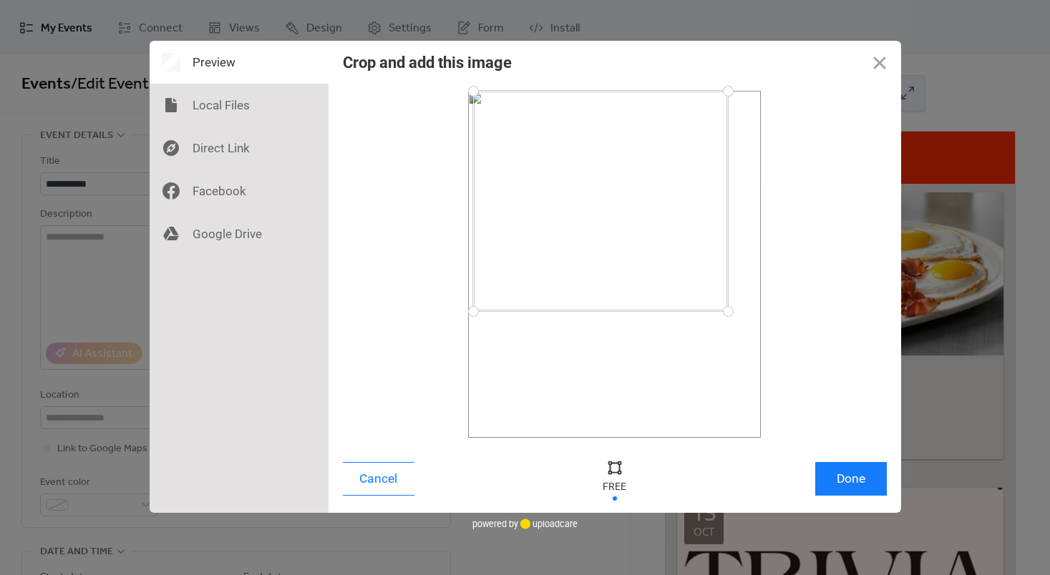
click at [473, 313] on div at bounding box center [473, 311] width 25 height 25
drag, startPoint x: 568, startPoint y: 262, endPoint x: 630, endPoint y: 278, distance: 63.5
click at [630, 278] on div at bounding box center [633, 222] width 255 height 222
drag, startPoint x: 504, startPoint y: 331, endPoint x: 466, endPoint y: 348, distance: 40.7
click at [466, 348] on div at bounding box center [468, 348] width 25 height 25
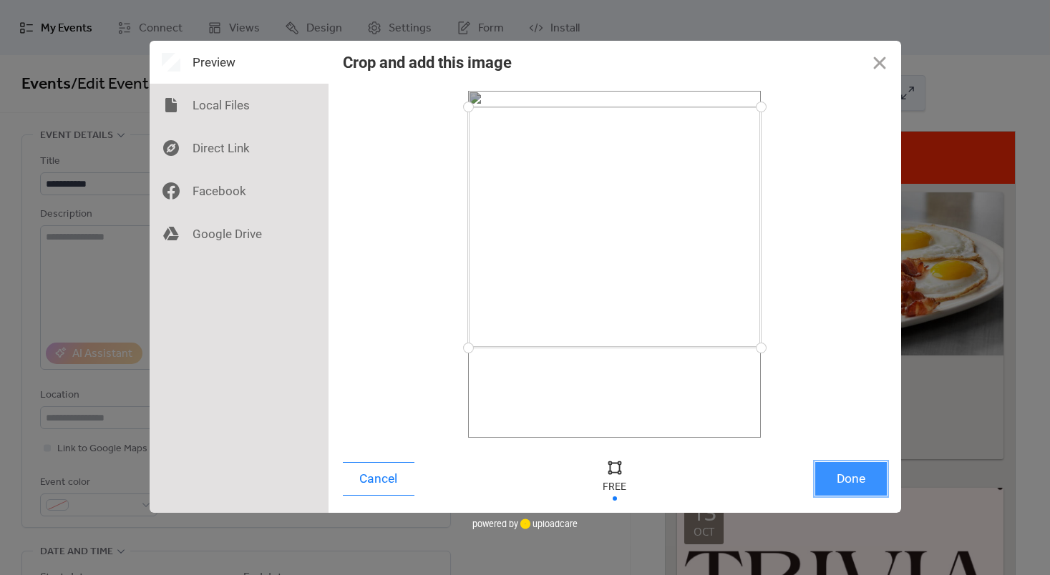
click at [829, 484] on button "Done" at bounding box center [851, 479] width 72 height 34
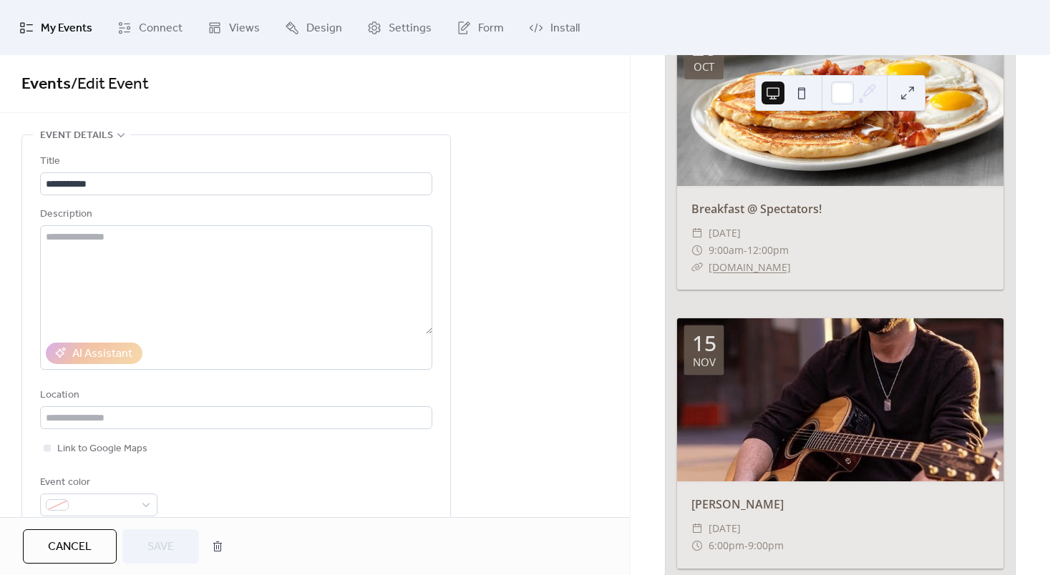
scroll to position [1928, 0]
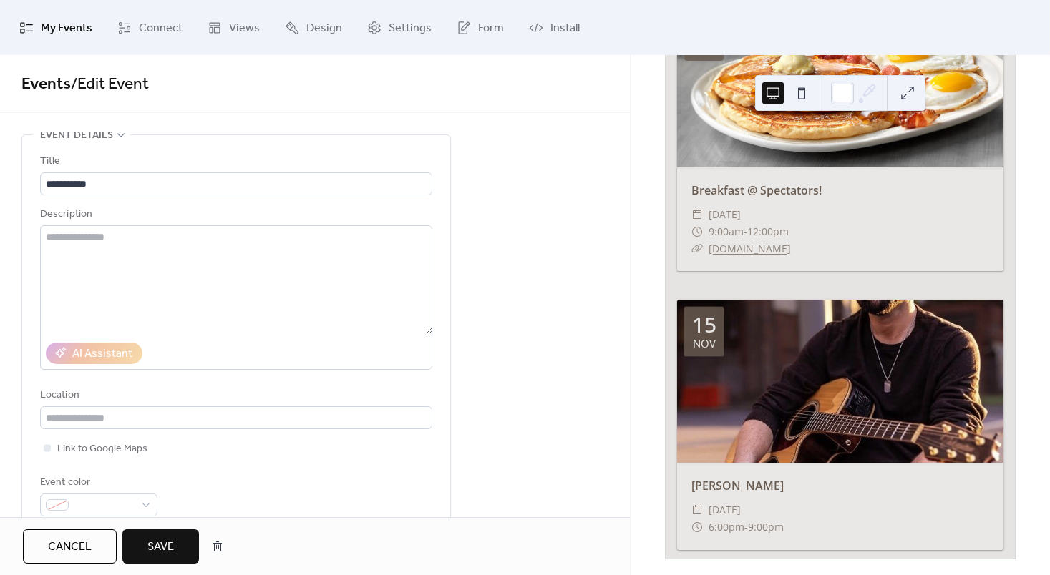
click at [164, 542] on span "Save" at bounding box center [160, 547] width 26 height 17
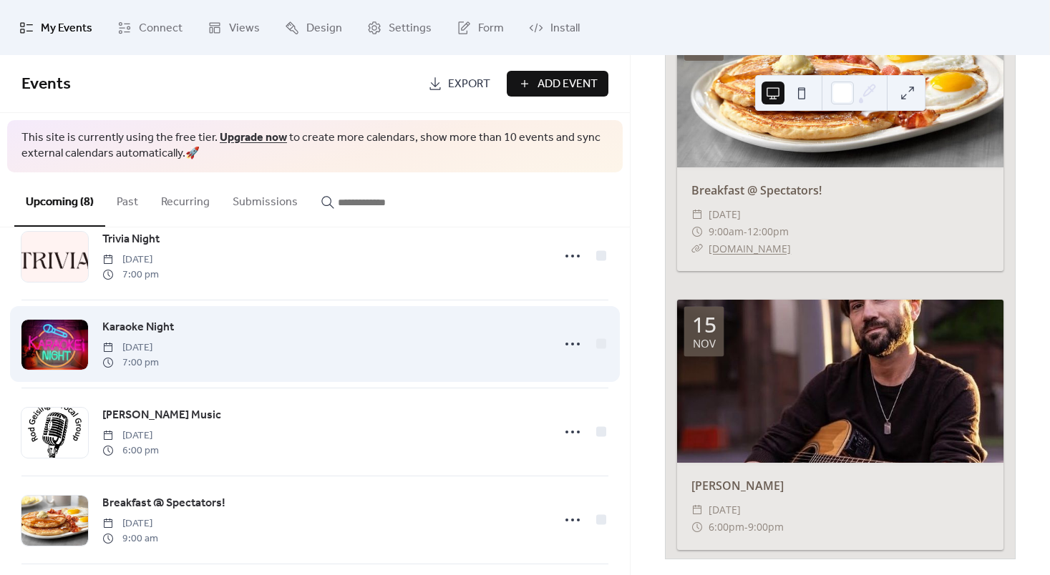
scroll to position [401, 0]
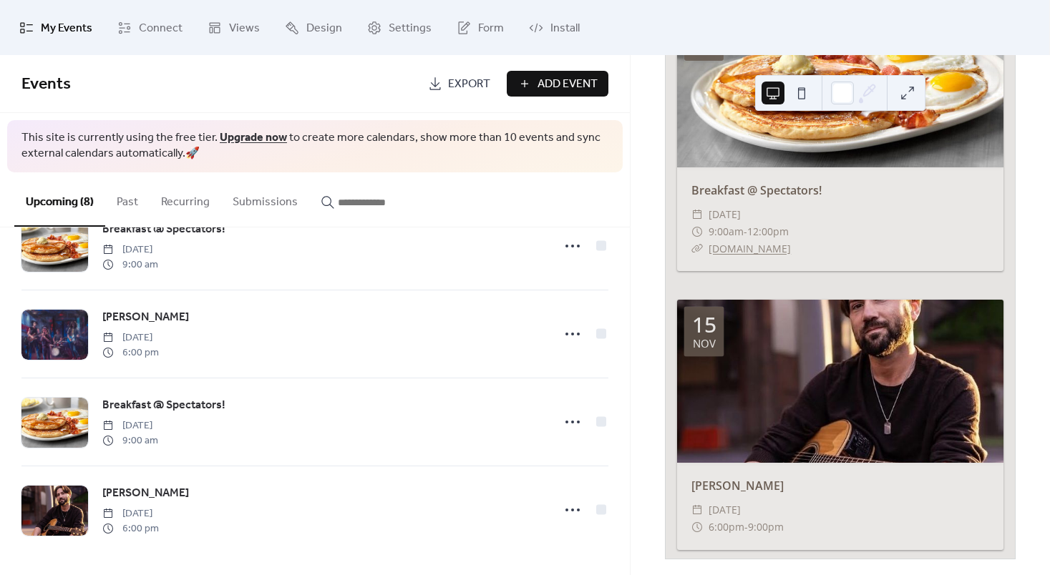
click at [558, 86] on span "Add Event" at bounding box center [567, 84] width 60 height 17
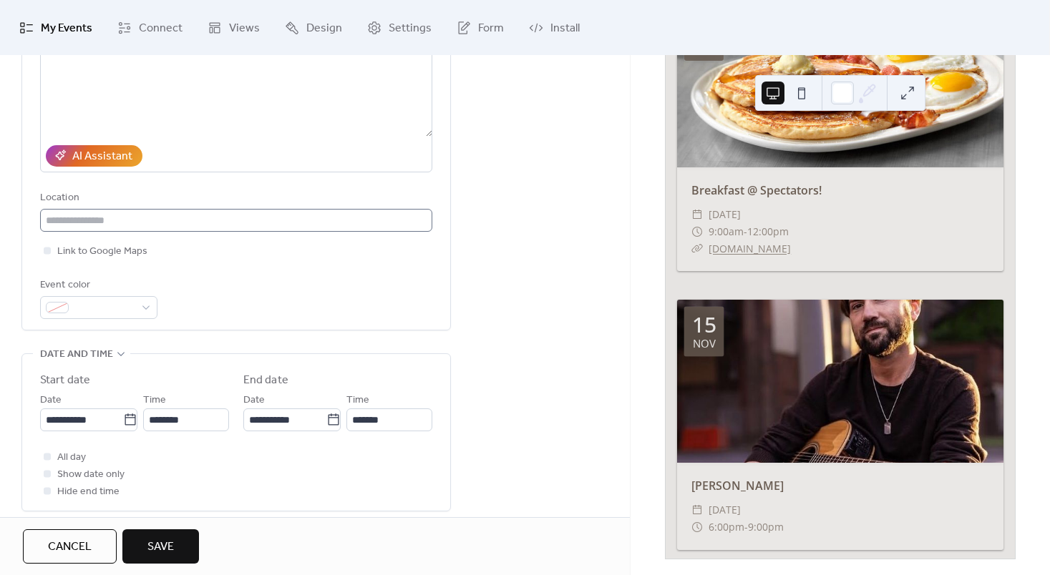
scroll to position [184, 0]
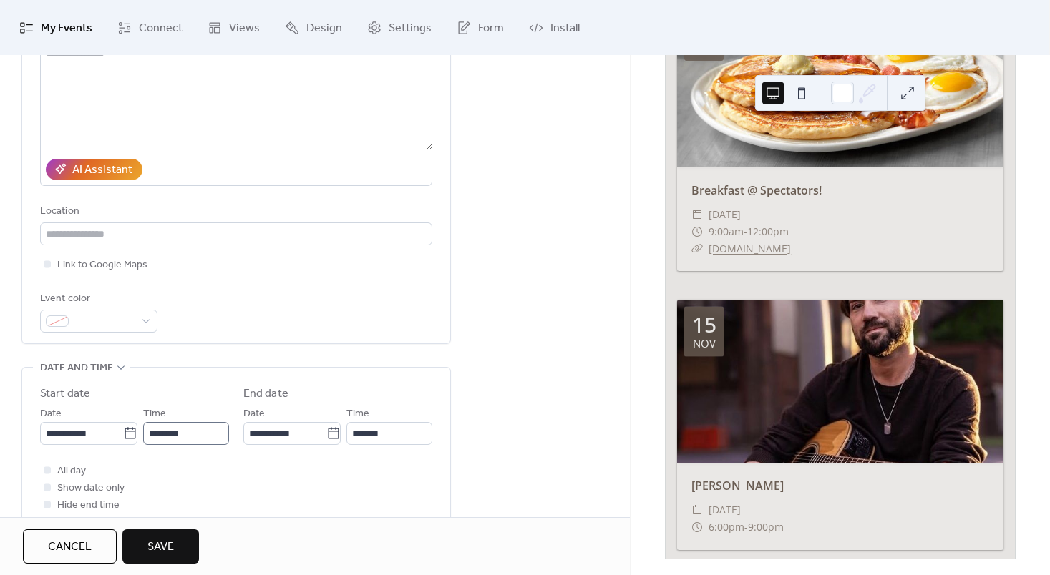
type input "**********"
click at [186, 431] on input "********" at bounding box center [186, 433] width 86 height 23
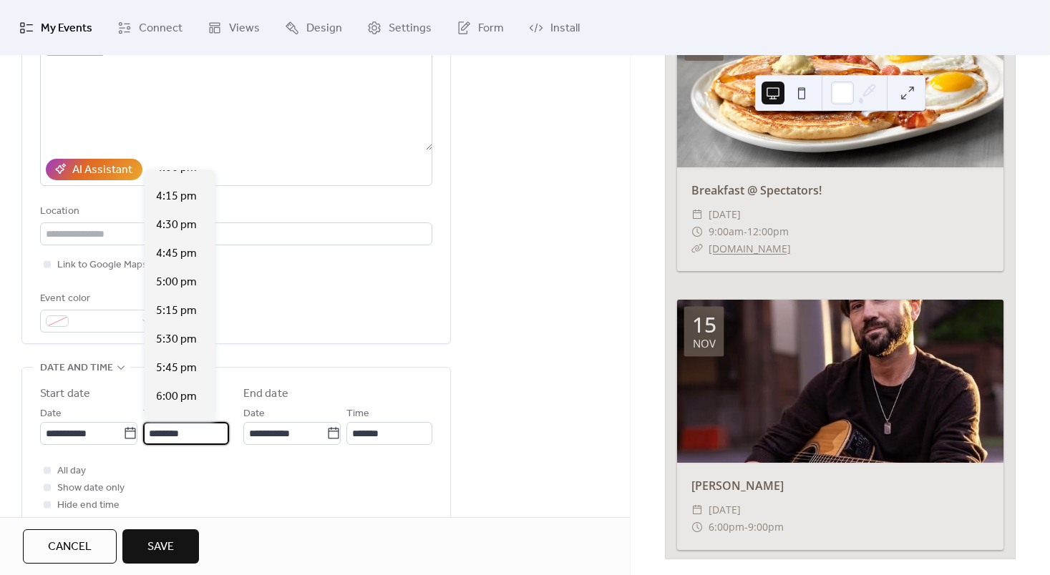
scroll to position [1850, 0]
click at [185, 388] on span "6:00 pm" at bounding box center [176, 395] width 41 height 17
type input "*******"
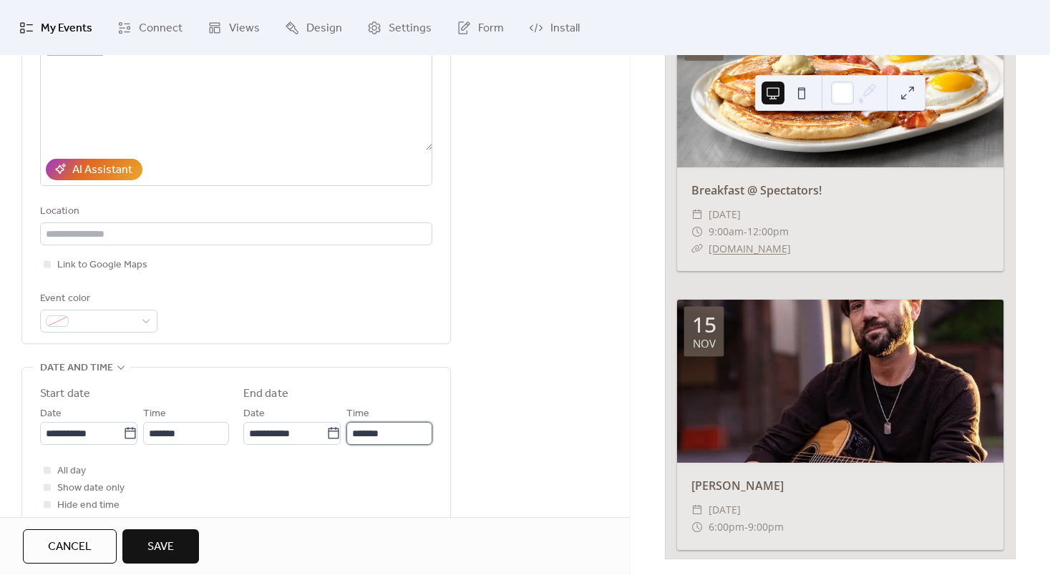
click at [386, 429] on input "*******" at bounding box center [389, 433] width 86 height 23
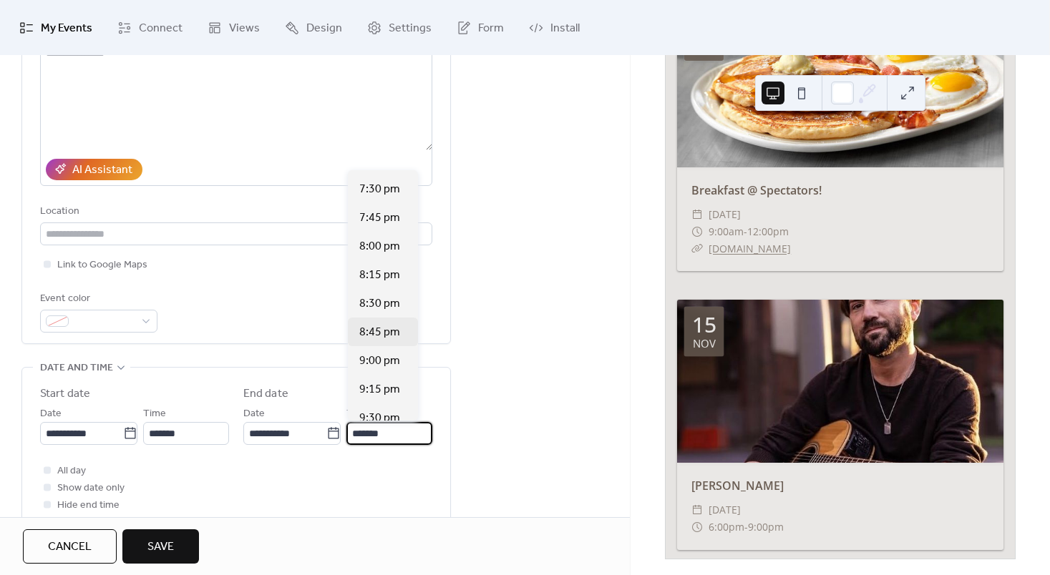
scroll to position [149, 0]
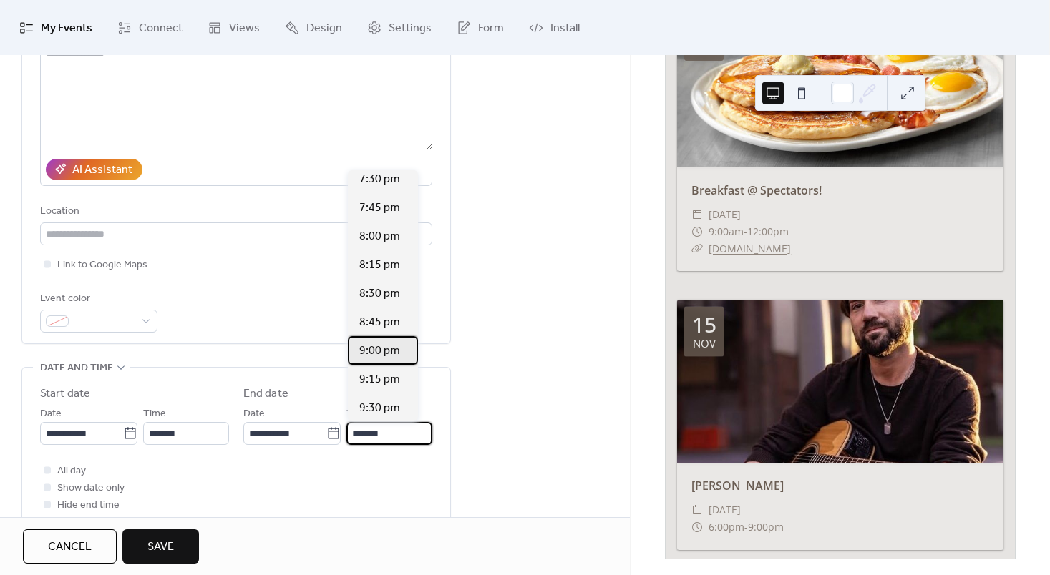
click at [383, 348] on span "9:00 pm" at bounding box center [379, 351] width 41 height 17
type input "*******"
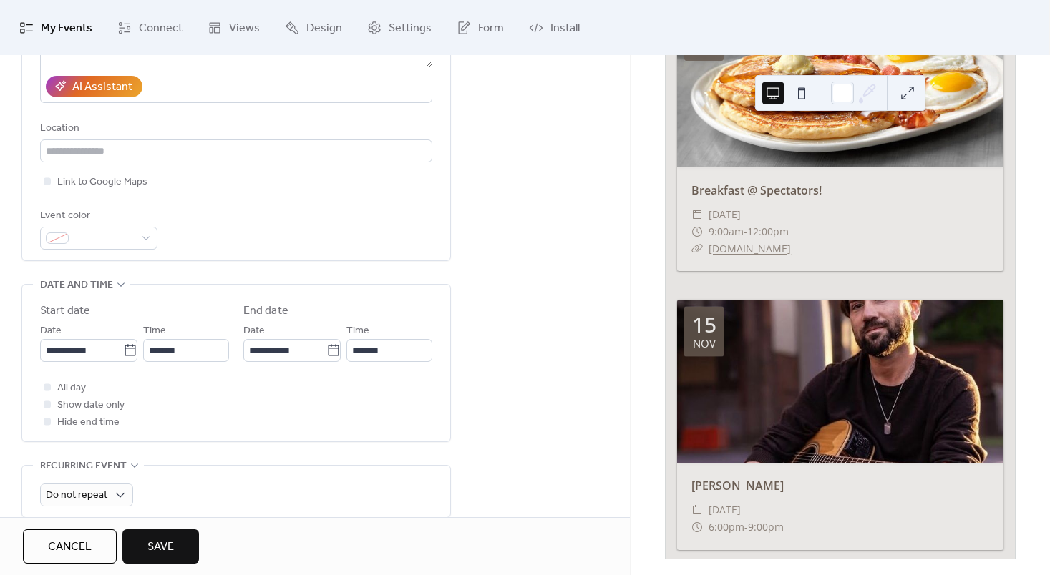
scroll to position [0, 0]
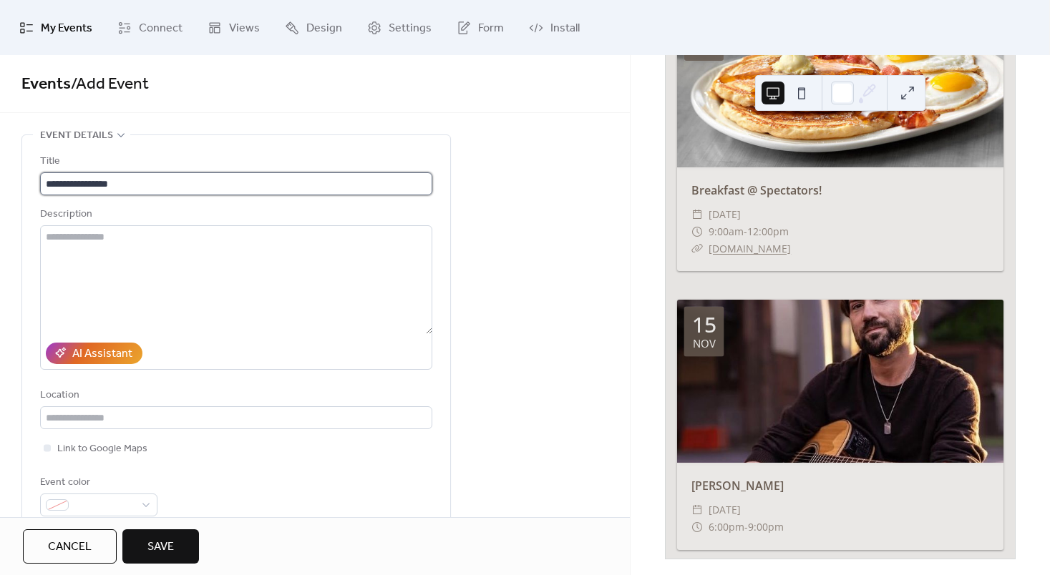
click at [49, 182] on input "**********" at bounding box center [236, 183] width 392 height 23
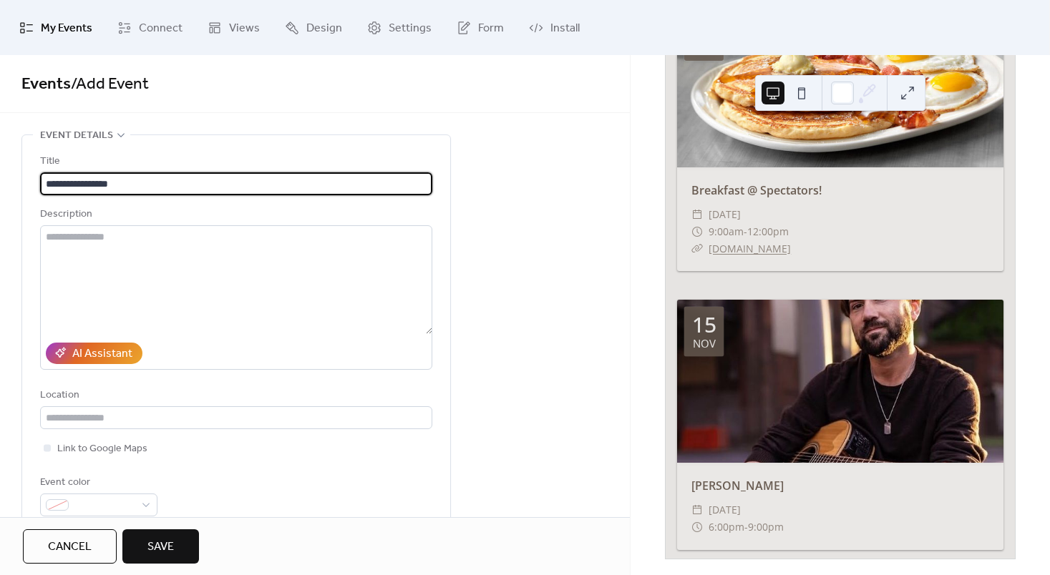
click at [47, 182] on input "**********" at bounding box center [236, 183] width 392 height 23
click at [190, 183] on input "**********" at bounding box center [236, 183] width 392 height 23
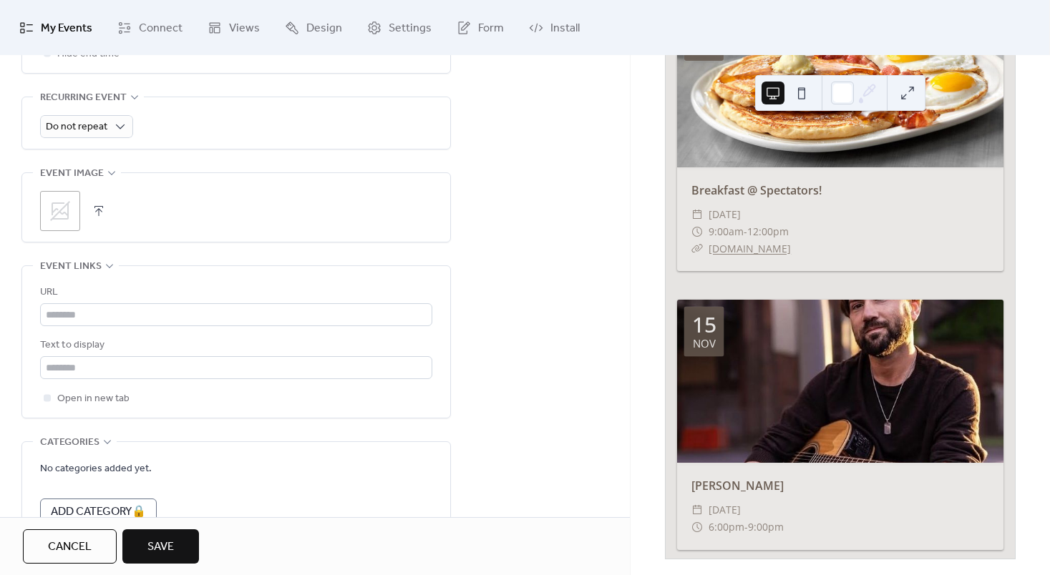
scroll to position [635, 0]
type input "**********"
click at [46, 219] on div ";" at bounding box center [60, 212] width 40 height 40
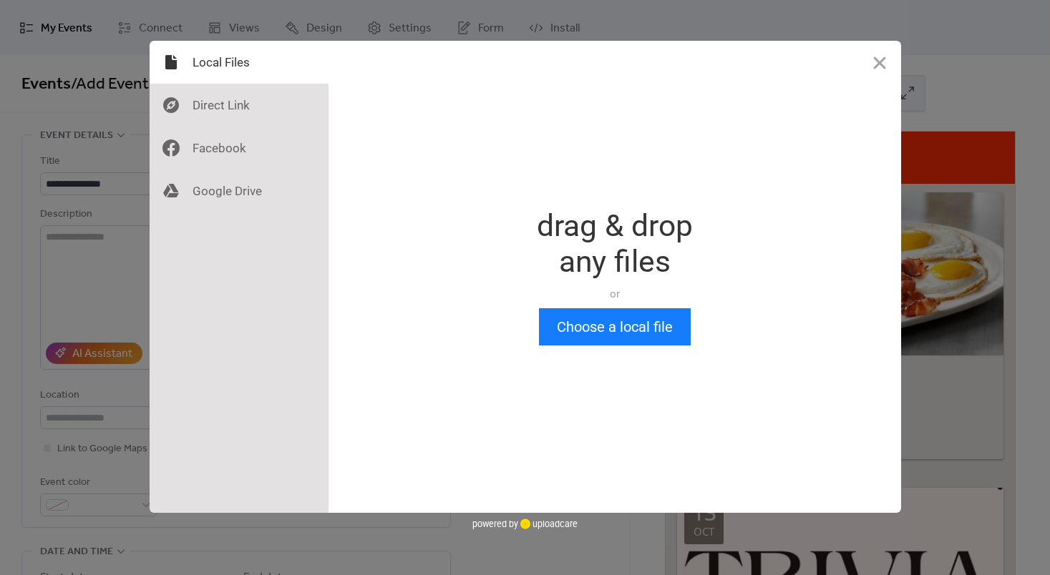
scroll to position [0, 0]
click at [627, 338] on button "Choose a local file" at bounding box center [615, 326] width 152 height 37
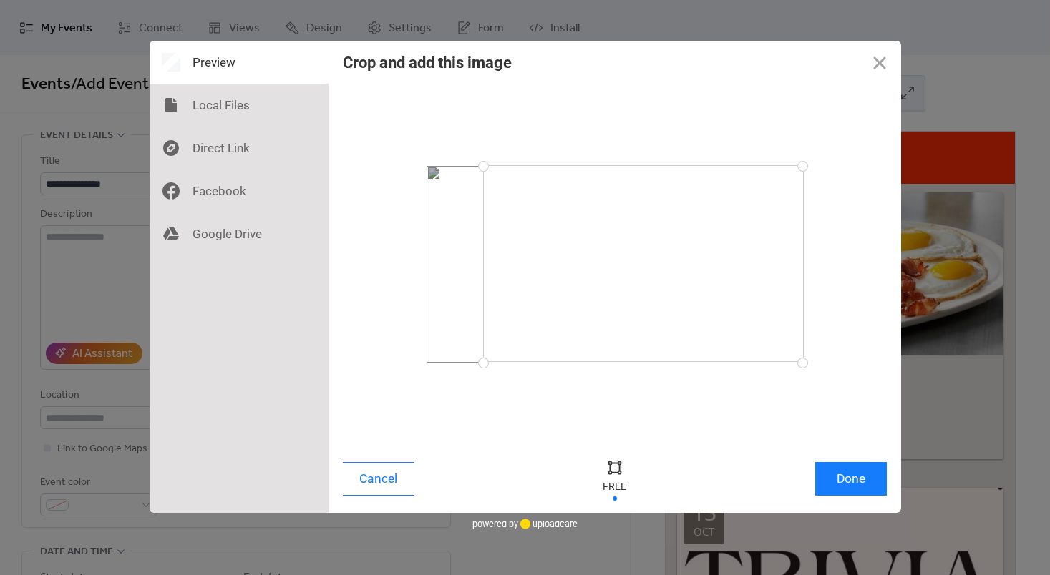
drag, startPoint x: 425, startPoint y: 163, endPoint x: 483, endPoint y: 155, distance: 58.6
click at [483, 155] on div at bounding box center [483, 166] width 25 height 25
drag, startPoint x: 811, startPoint y: 166, endPoint x: 780, endPoint y: 154, distance: 33.1
click at [780, 154] on div at bounding box center [784, 166] width 25 height 25
drag, startPoint x: 479, startPoint y: 156, endPoint x: 456, endPoint y: 152, distance: 23.9
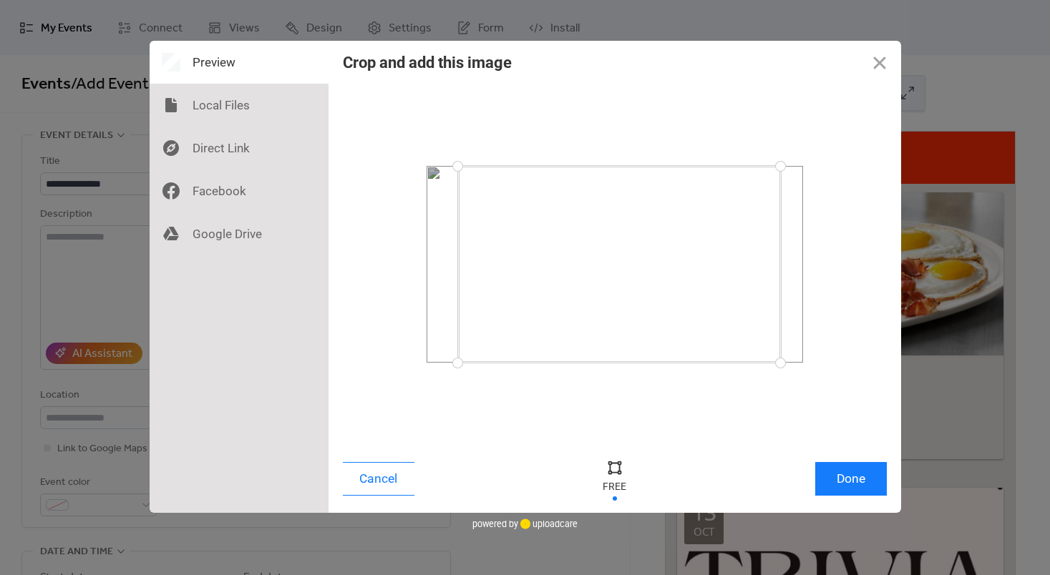
click at [456, 152] on div at bounding box center [615, 264] width 544 height 347
drag, startPoint x: 625, startPoint y: 212, endPoint x: 601, endPoint y: 217, distance: 24.8
click at [601, 217] on div at bounding box center [594, 264] width 324 height 197
click at [853, 480] on button "Done" at bounding box center [851, 479] width 72 height 34
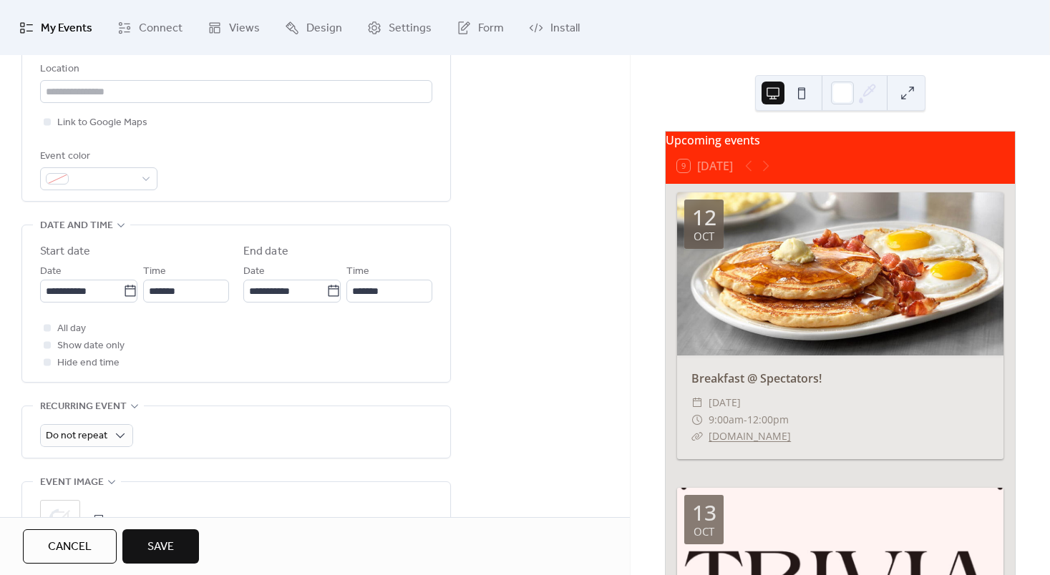
scroll to position [337, 0]
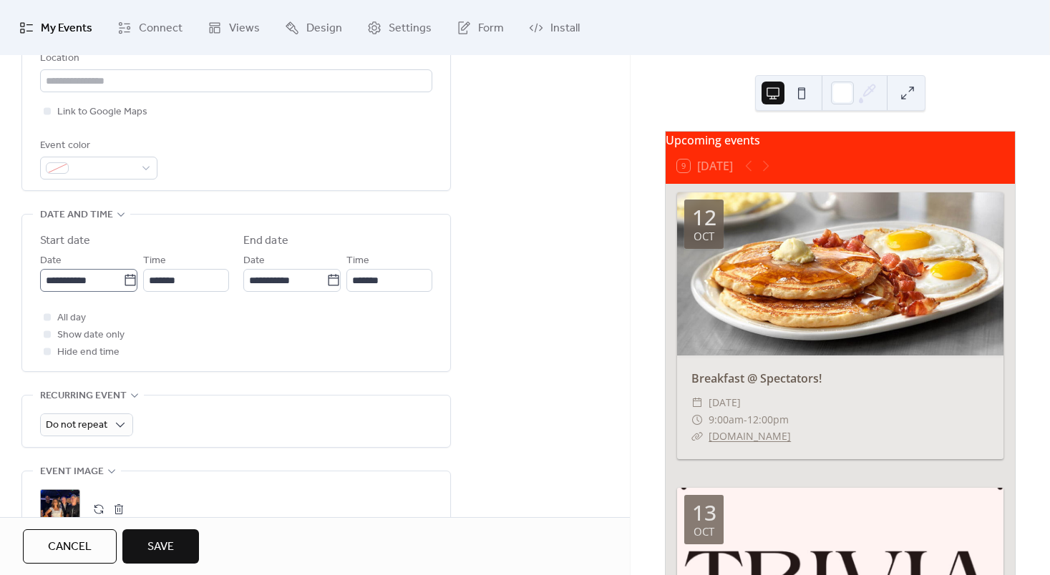
click at [133, 286] on label "**********" at bounding box center [88, 280] width 97 height 23
click at [123, 286] on input "**********" at bounding box center [81, 280] width 83 height 23
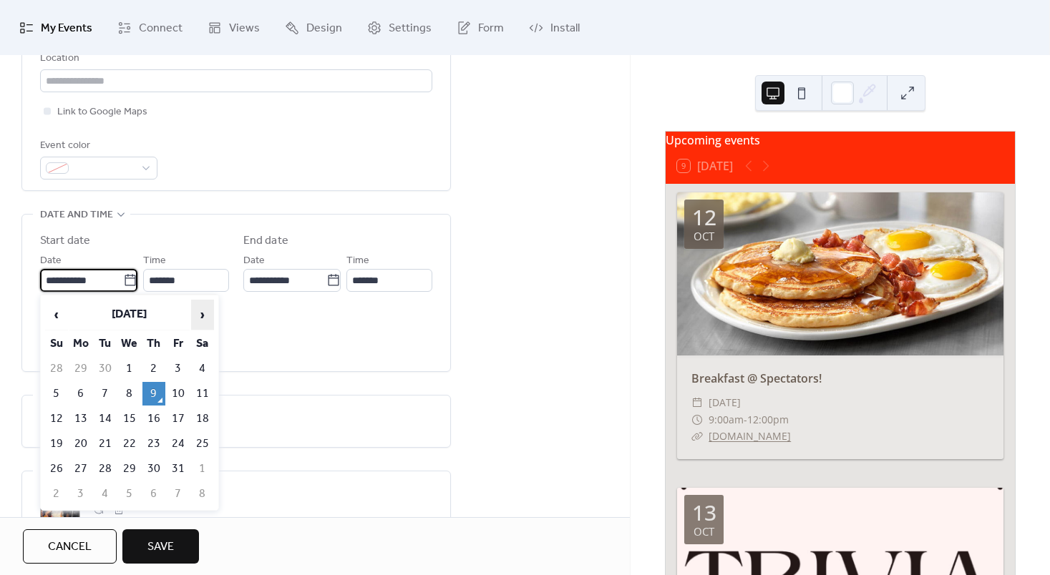
click at [207, 319] on span "›" at bounding box center [202, 314] width 21 height 29
click at [205, 391] on td "8" at bounding box center [202, 394] width 23 height 24
type input "**********"
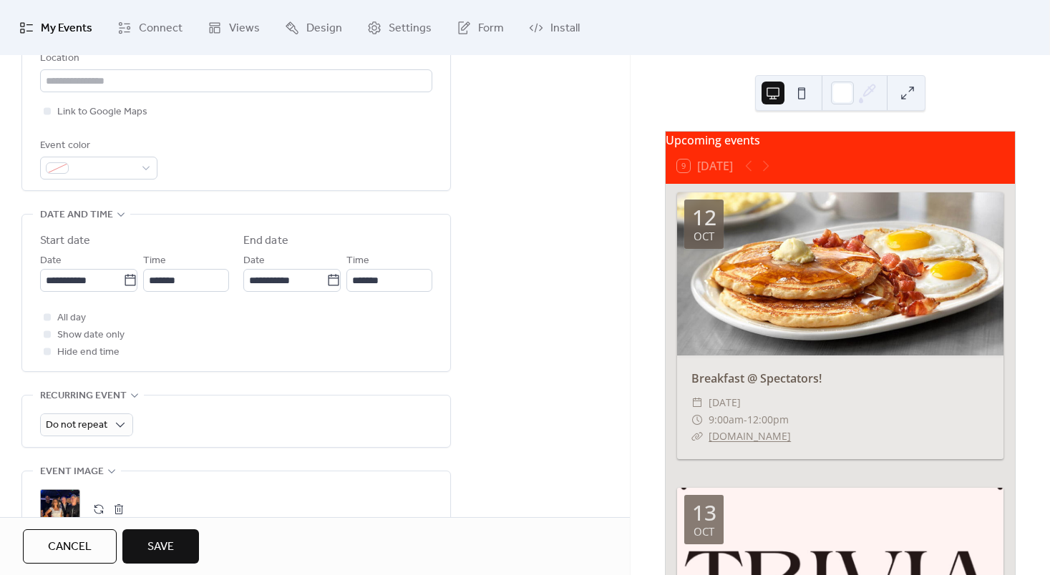
click at [167, 545] on span "Save" at bounding box center [160, 547] width 26 height 17
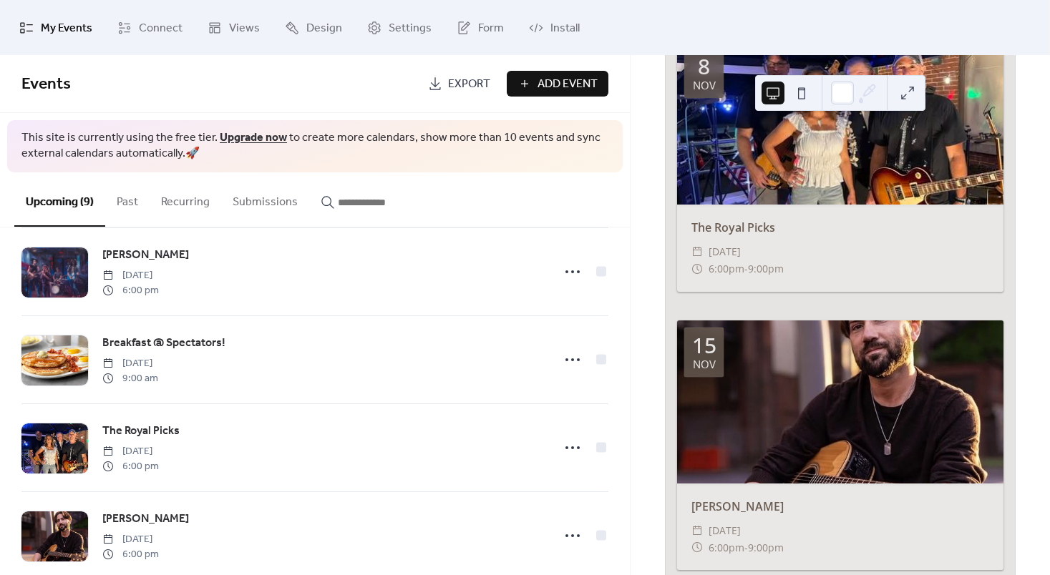
scroll to position [461, 0]
click at [253, 132] on link "Upgrade now" at bounding box center [253, 138] width 67 height 22
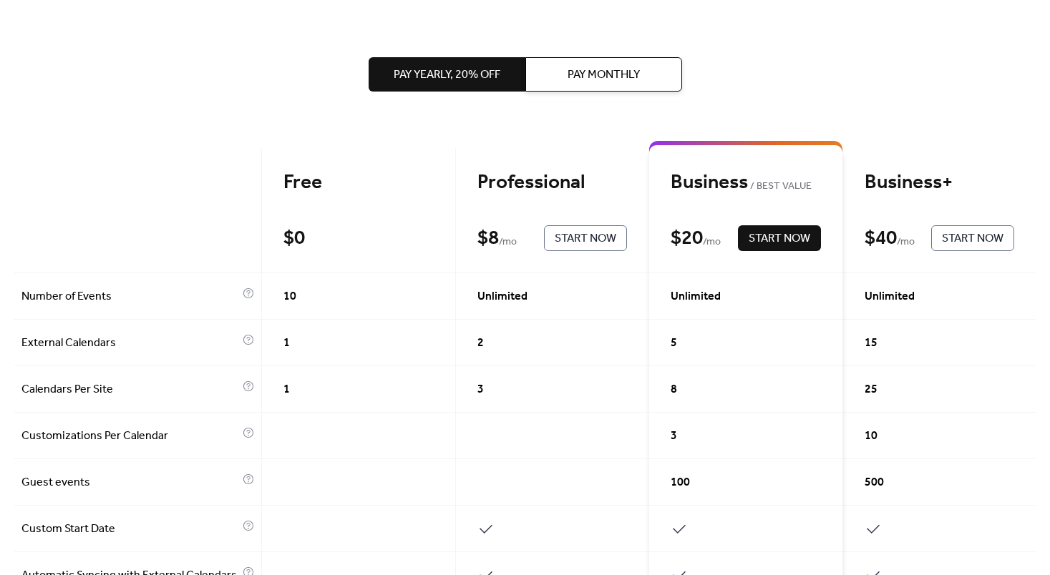
click at [567, 231] on span "Start Now" at bounding box center [585, 238] width 62 height 17
